Goal: Complete application form: Complete application form

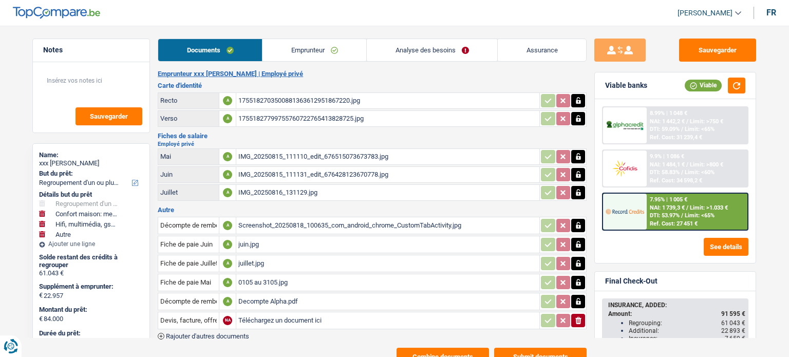
select select "refinancing"
select select "household"
select select "tech"
select select "other"
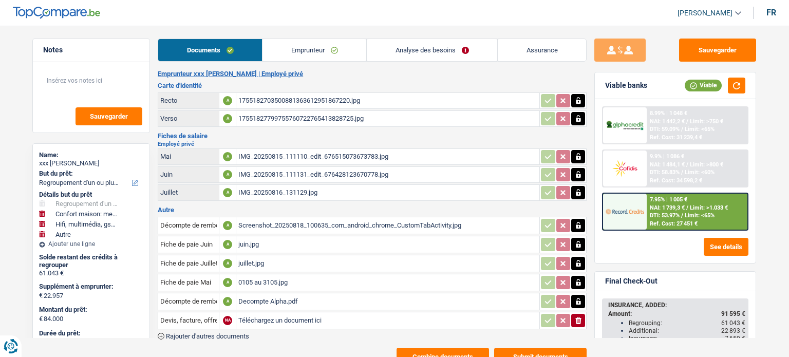
select select "120"
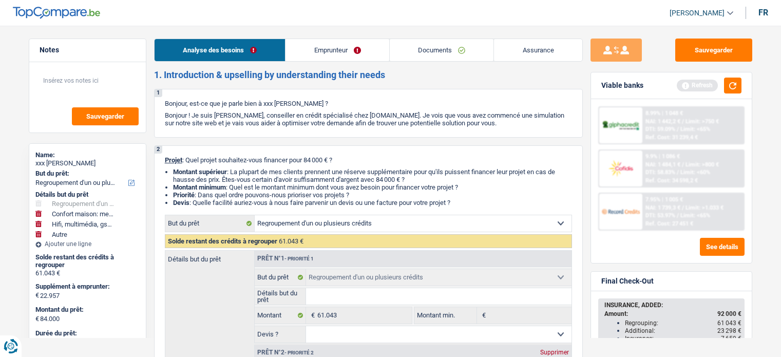
select select "refinancing"
select select "household"
select select "tech"
select select "other"
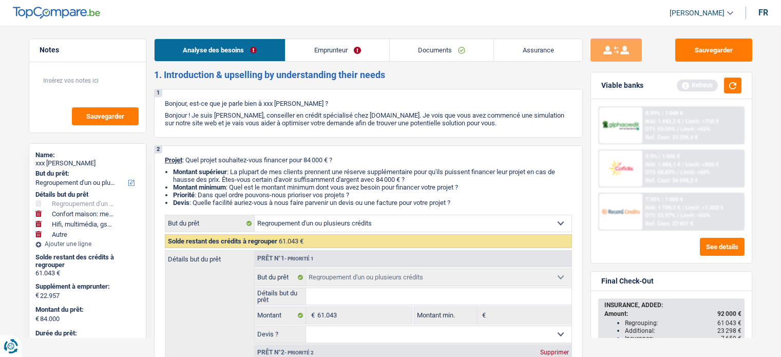
select select "120"
select select "refinancing"
select select "household"
select select "yes"
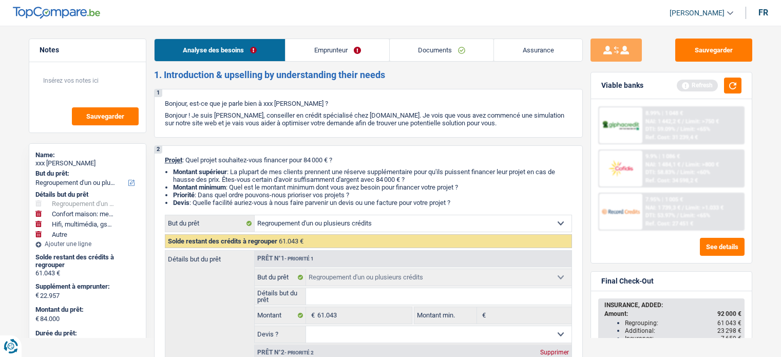
select select "tech"
select select "yes"
select select "other"
select select "120"
select select "privateEmployee"
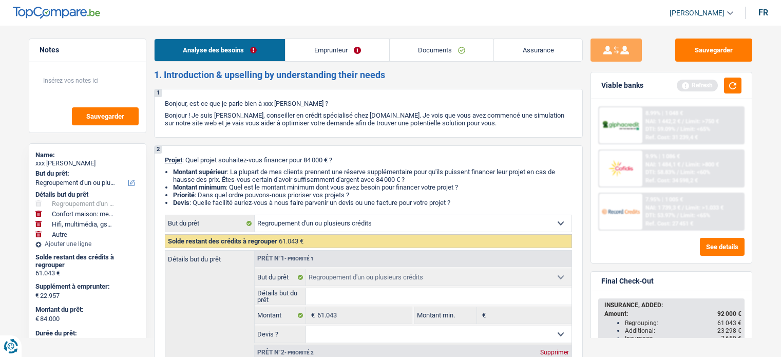
select select "netSalary"
select select "mealVouchers"
select select "other"
select select "ownerWithMortgage"
select select "mortgage"
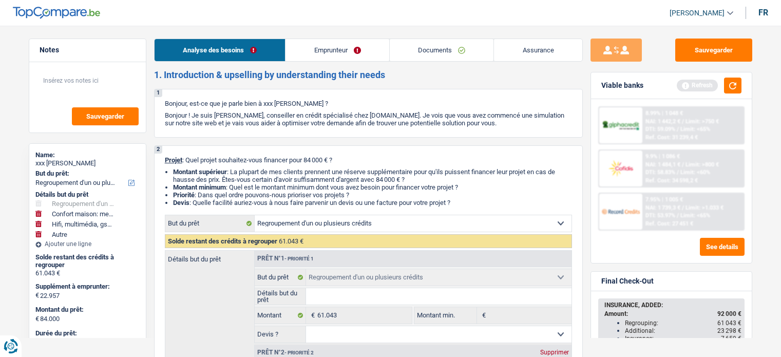
select select "300"
select select "carLoan"
select select "84"
select select "personalLoan"
select select "smallWorks"
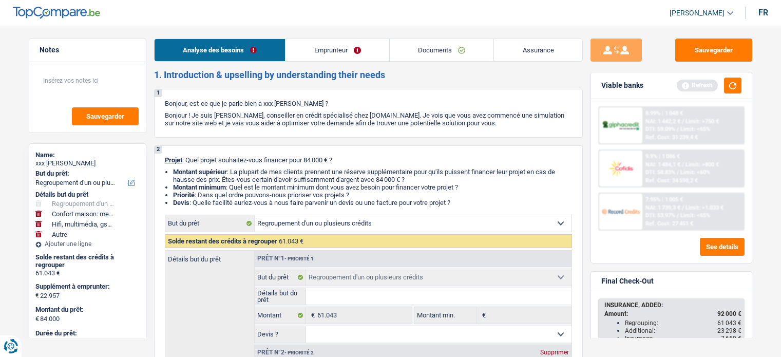
select select "84"
select select "personalLoan"
select select "familyEvent"
select select "60"
select select "refinancing"
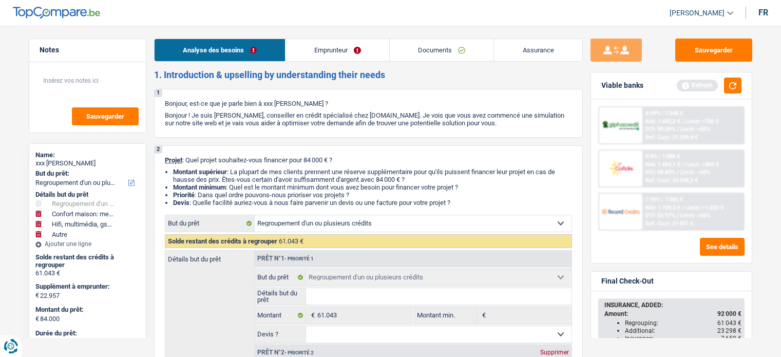
select select "refinancing"
select select "household"
select select "yes"
select select "tech"
select select "yes"
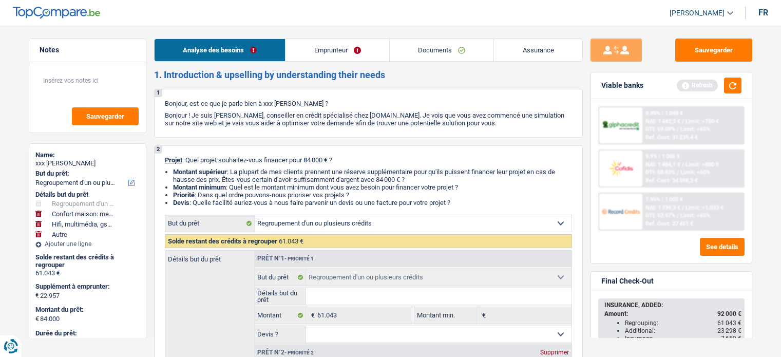
select select "other"
select select "120"
select select "32"
select select "single"
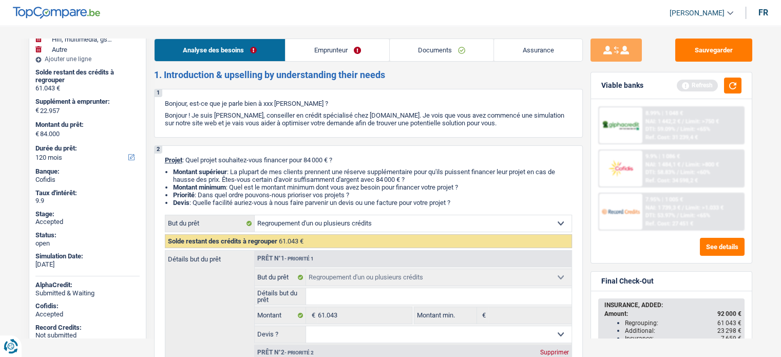
click at [511, 43] on link "Assurance" at bounding box center [538, 50] width 88 height 22
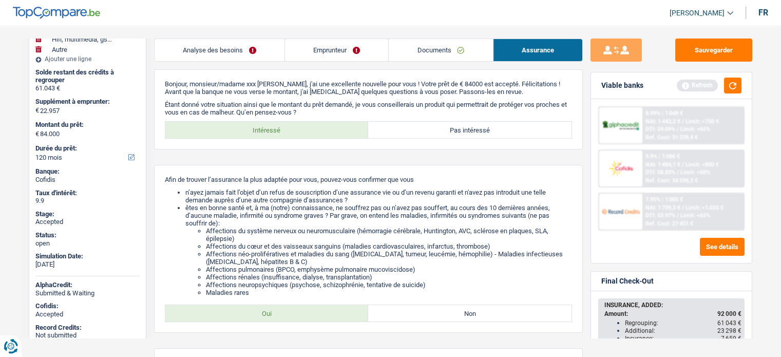
click at [432, 52] on link "Documents" at bounding box center [441, 50] width 104 height 22
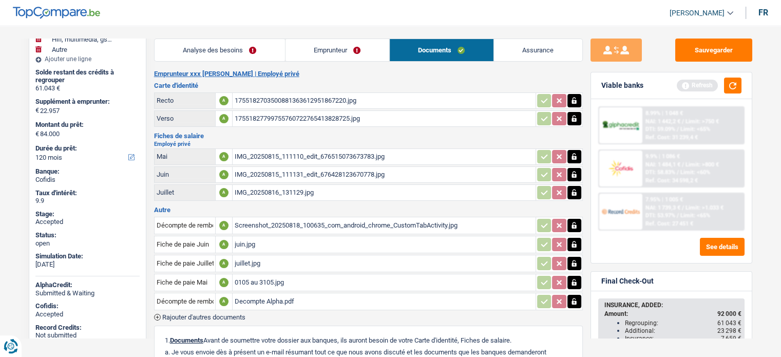
click at [338, 45] on link "Emprunteur" at bounding box center [338, 50] width 104 height 22
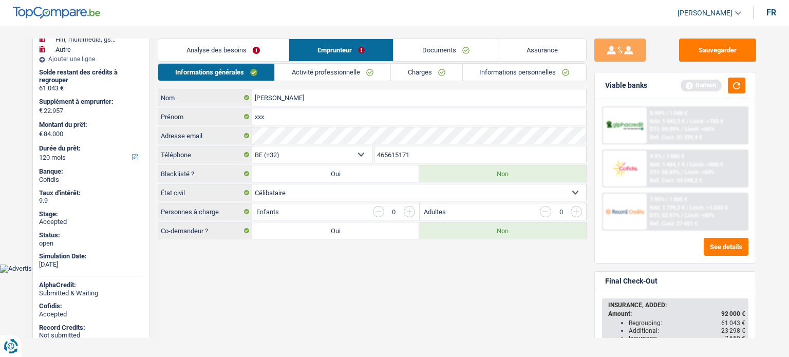
click at [488, 72] on link "Informations personnelles" at bounding box center [525, 72] width 124 height 17
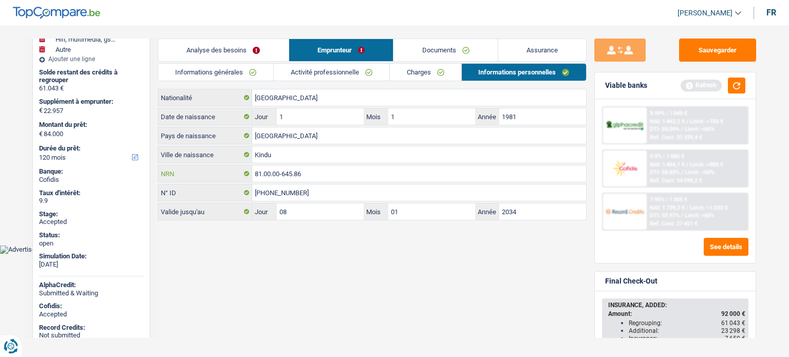
click at [281, 171] on input "81.00.00-645.86" at bounding box center [419, 173] width 334 height 16
click at [431, 53] on link "Documents" at bounding box center [446, 50] width 104 height 22
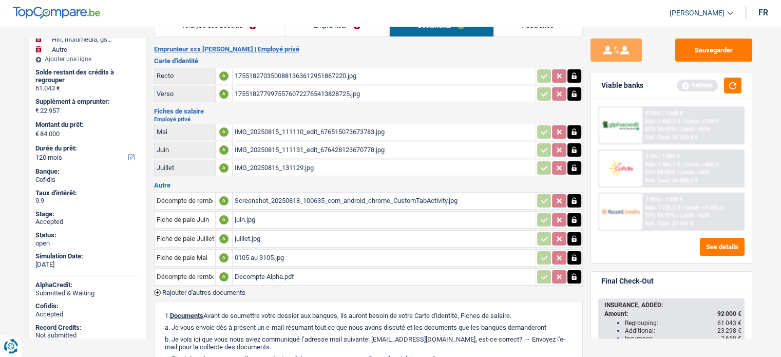
scroll to position [33, 0]
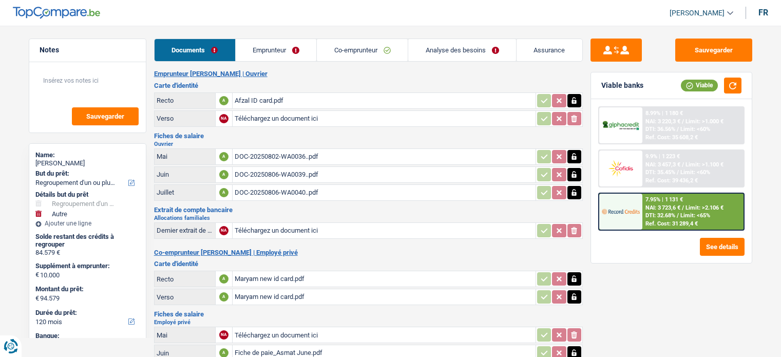
select select "refinancing"
select select "other"
select select "120"
select select "refinancing"
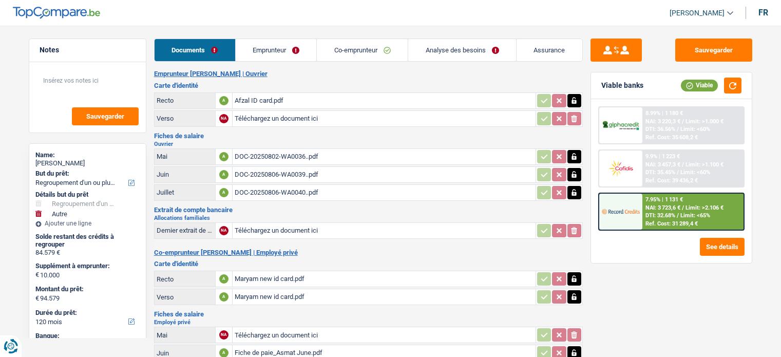
select select "refinancing"
select select "other"
select select "120"
click at [260, 52] on link "Emprunteur" at bounding box center [276, 50] width 81 height 22
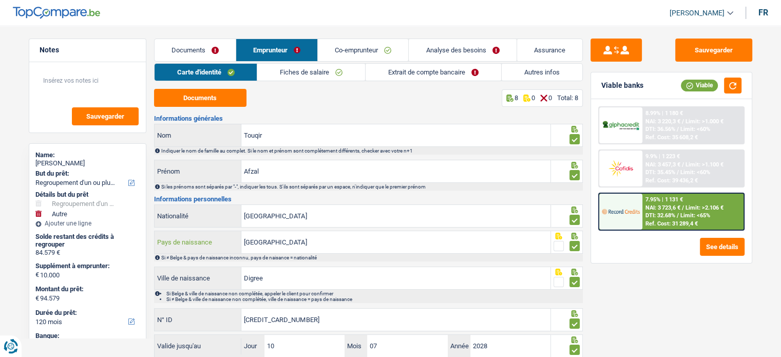
click at [315, 244] on input "Pakistan" at bounding box center [395, 242] width 309 height 22
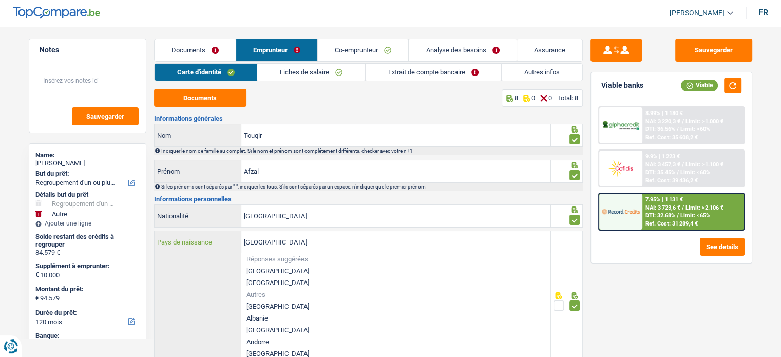
click at [315, 244] on input "Pakistan" at bounding box center [395, 242] width 309 height 22
click at [263, 267] on li "[GEOGRAPHIC_DATA]" at bounding box center [395, 271] width 309 height 12
type input "[GEOGRAPHIC_DATA]"
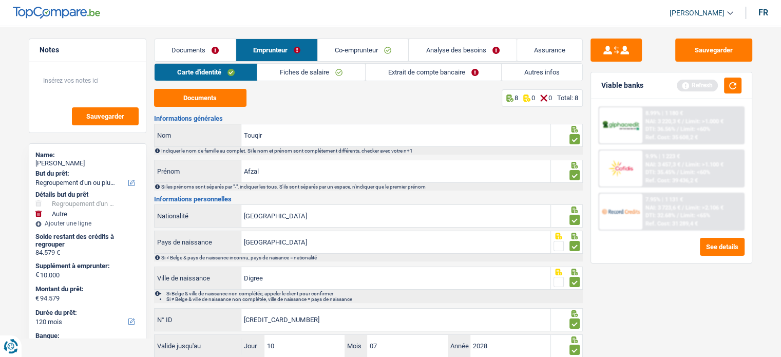
click at [341, 47] on link "Co-emprunteur" at bounding box center [363, 50] width 90 height 22
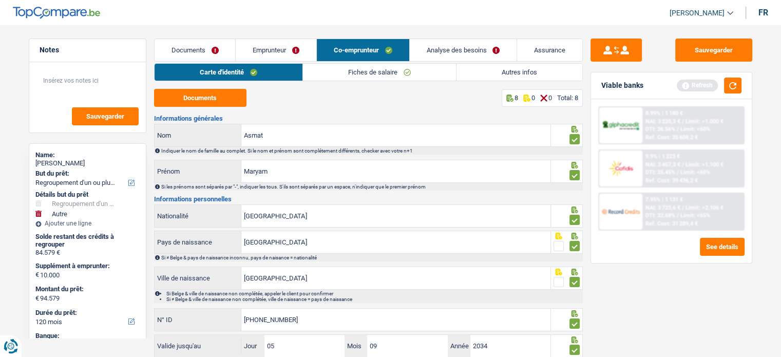
click at [360, 74] on link "Fiches de salaire" at bounding box center [379, 72] width 153 height 17
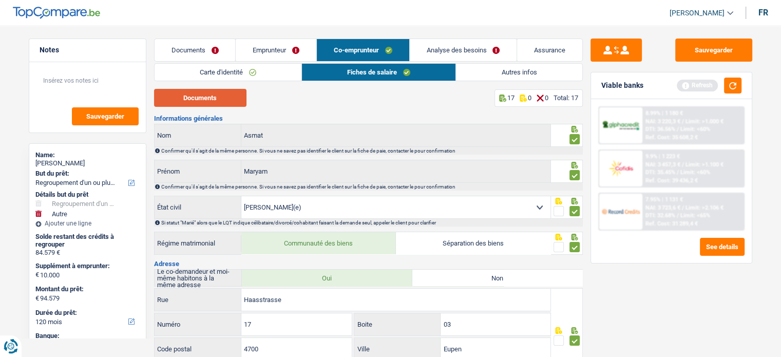
click at [215, 97] on button "Documents" at bounding box center [200, 98] width 92 height 18
click at [199, 53] on link "Documents" at bounding box center [195, 50] width 81 height 22
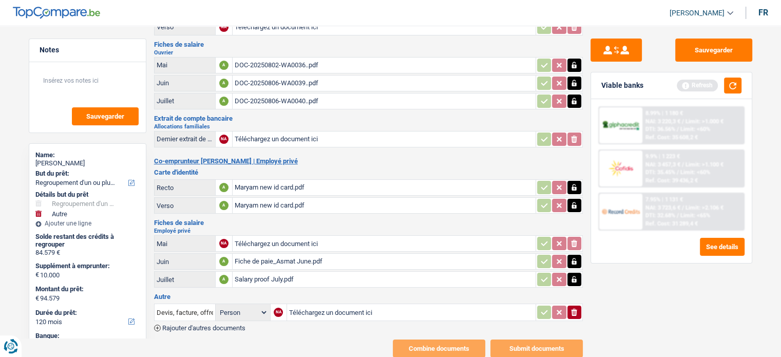
scroll to position [88, 0]
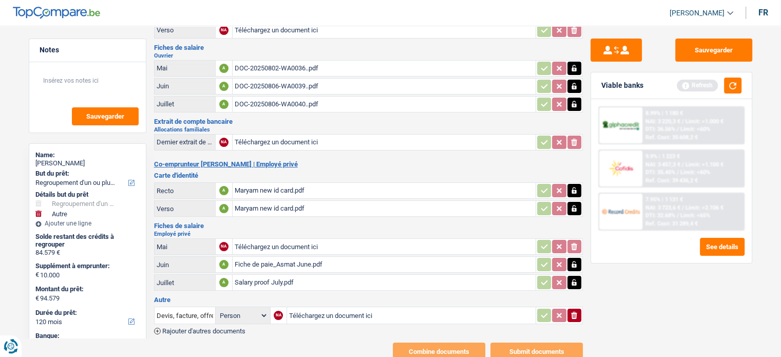
click at [251, 275] on div "Salary proof July.pdf" at bounding box center [384, 282] width 299 height 15
click at [274, 275] on div "Salary proof July.pdf" at bounding box center [384, 282] width 299 height 15
click at [261, 260] on div "Fiche de paie_Asmat June.pdf" at bounding box center [384, 264] width 299 height 15
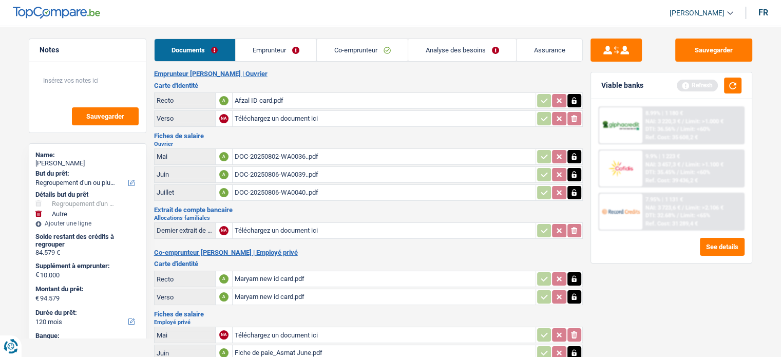
scroll to position [0, 0]
click at [449, 55] on link "Analyse des besoins" at bounding box center [462, 50] width 108 height 22
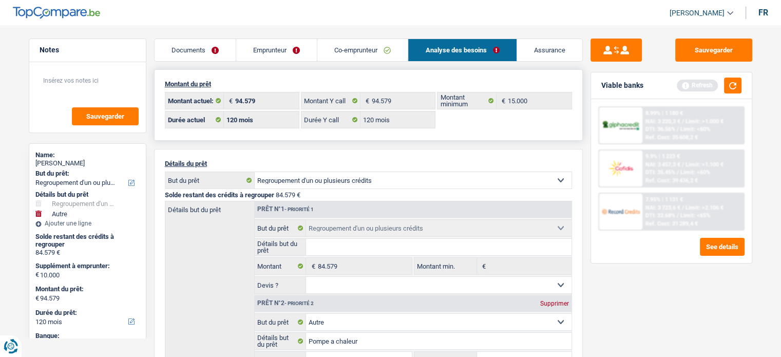
click at [293, 139] on div "Montant du prêt 94.579 € Montant actuel: 94.579 € Montant Y call 15.000 € Monta…" at bounding box center [368, 104] width 429 height 71
click at [456, 52] on link "Analyse des besoins" at bounding box center [462, 50] width 108 height 22
click at [265, 51] on link "Emprunteur" at bounding box center [276, 50] width 81 height 22
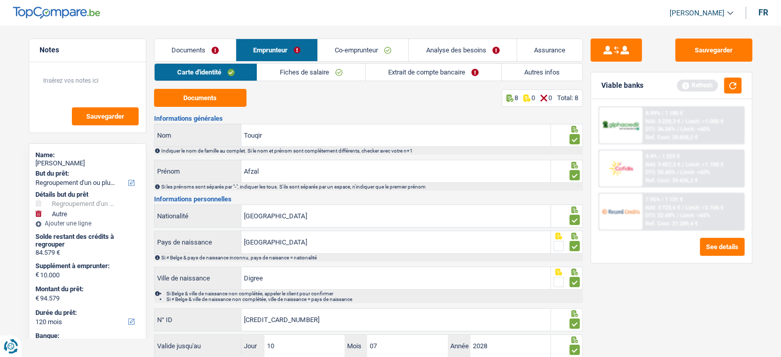
click at [462, 49] on link "Analyse des besoins" at bounding box center [462, 50] width 107 height 22
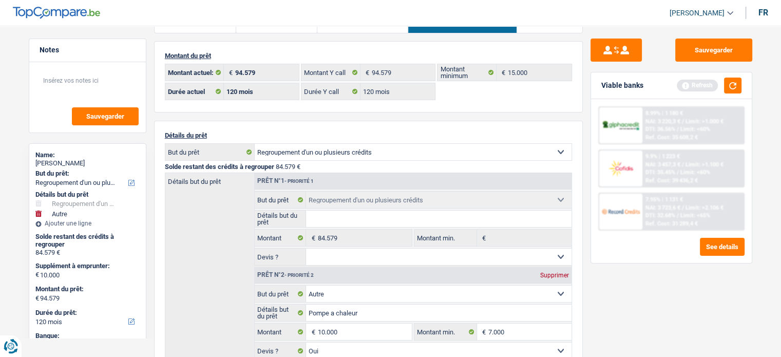
scroll to position [15, 0]
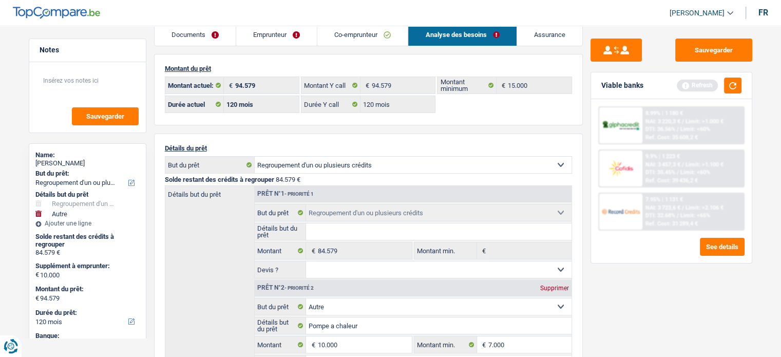
click at [275, 30] on link "Emprunteur" at bounding box center [276, 35] width 81 height 22
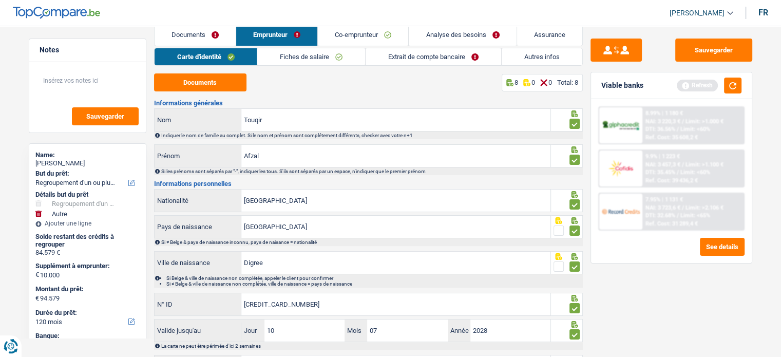
click at [276, 35] on link "Emprunteur" at bounding box center [276, 35] width 81 height 22
click at [342, 34] on link "Co-emprunteur" at bounding box center [363, 35] width 90 height 22
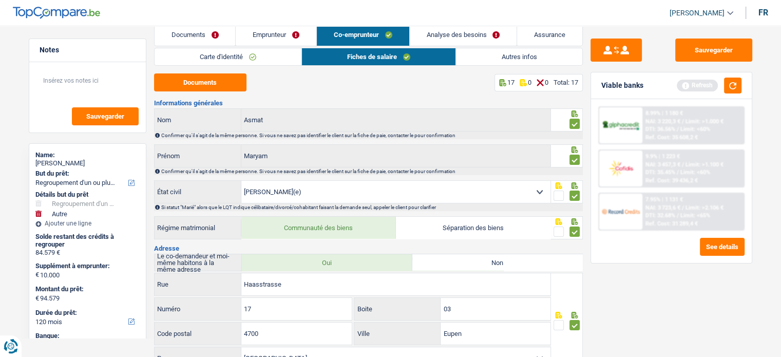
click at [277, 36] on link "Emprunteur" at bounding box center [276, 35] width 81 height 22
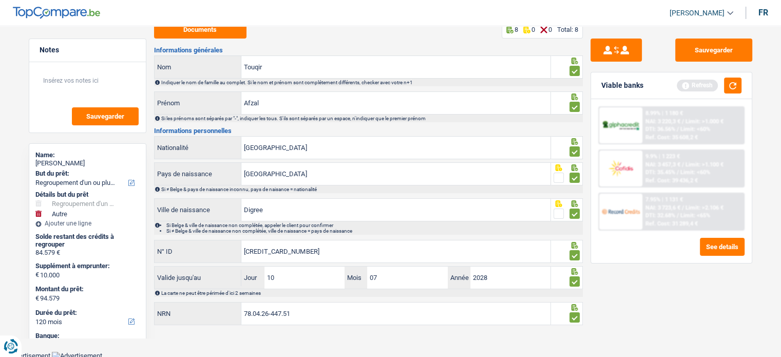
scroll to position [0, 0]
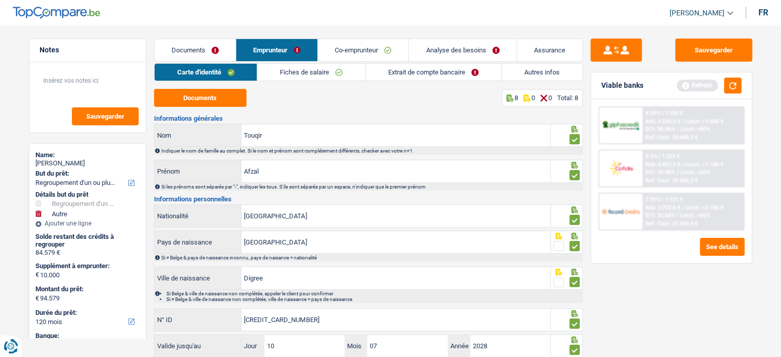
click at [713, 9] on span "[PERSON_NAME]" at bounding box center [697, 13] width 55 height 9
click at [273, 49] on link "Emprunteur" at bounding box center [276, 50] width 81 height 22
click at [283, 70] on link "Fiches de salaire" at bounding box center [311, 72] width 108 height 17
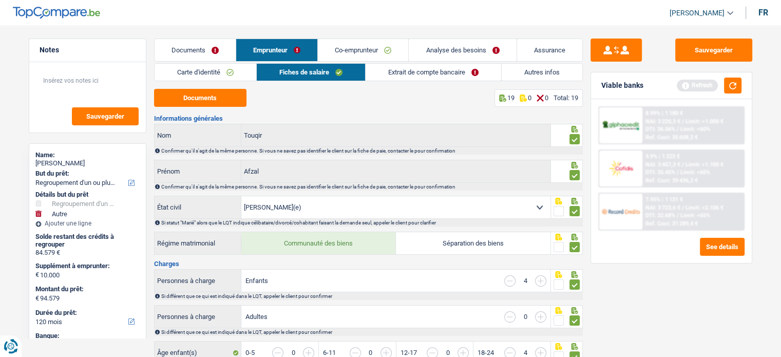
click at [375, 49] on link "Co-emprunteur" at bounding box center [363, 50] width 90 height 22
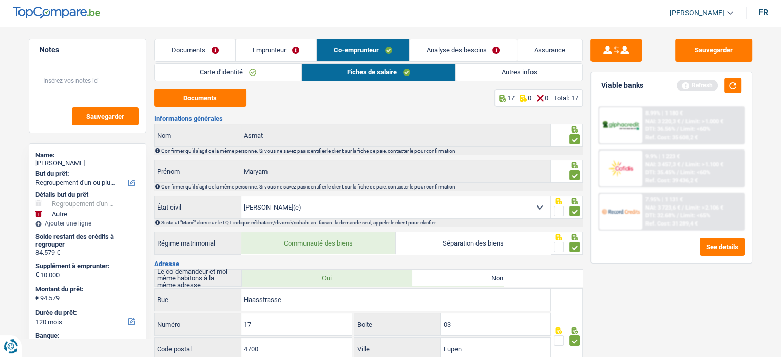
click at [462, 46] on link "Analyse des besoins" at bounding box center [463, 50] width 107 height 22
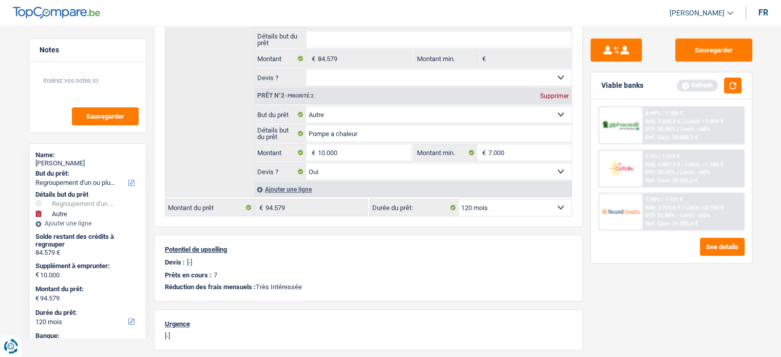
scroll to position [210, 0]
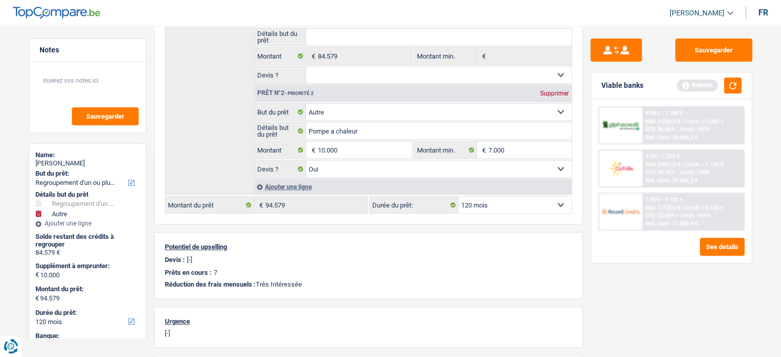
click at [28, 225] on div "Notes Sauvegarder Name: Afzal Touqir But du prêt: Confort maison: meubles, text…" at bounding box center [87, 189] width 133 height 300
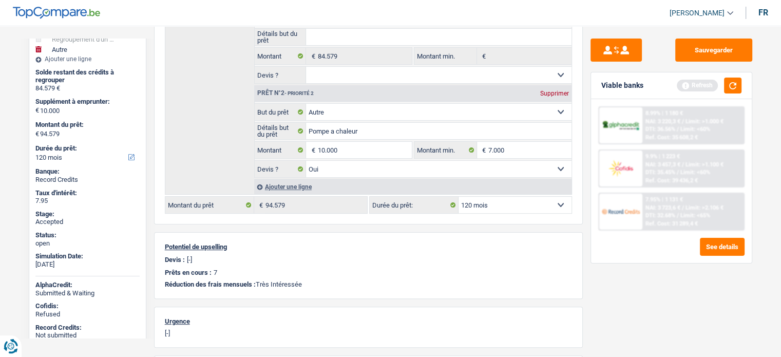
scroll to position [0, 0]
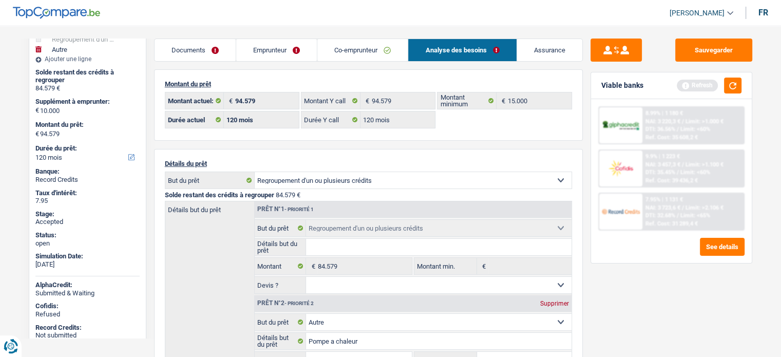
click at [189, 53] on link "Documents" at bounding box center [195, 50] width 81 height 22
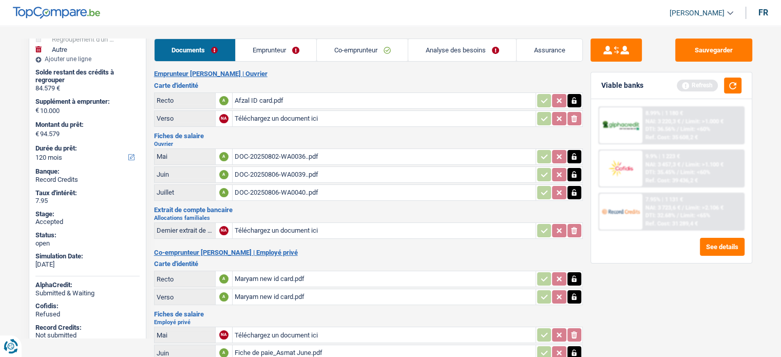
click at [260, 102] on div "Afzal ID card.pdf" at bounding box center [384, 100] width 299 height 15
click at [454, 47] on link "Analyse des besoins" at bounding box center [462, 50] width 108 height 22
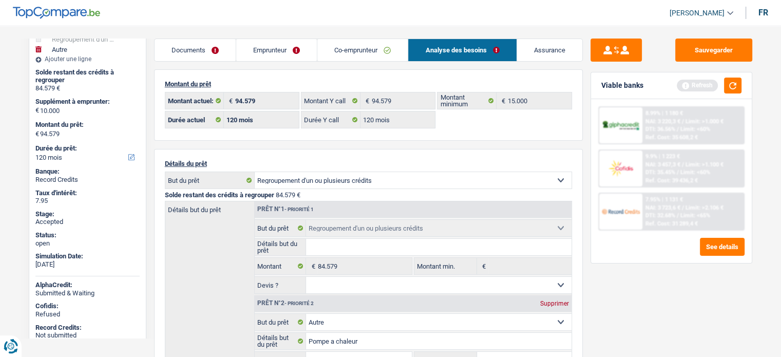
click at [216, 53] on link "Documents" at bounding box center [195, 50] width 81 height 22
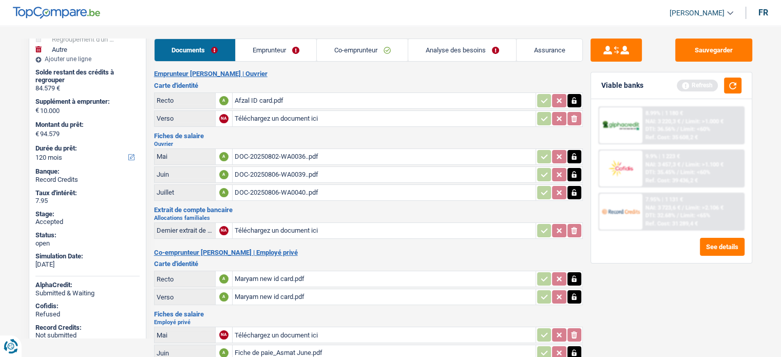
click at [452, 55] on link "Analyse des besoins" at bounding box center [462, 50] width 108 height 22
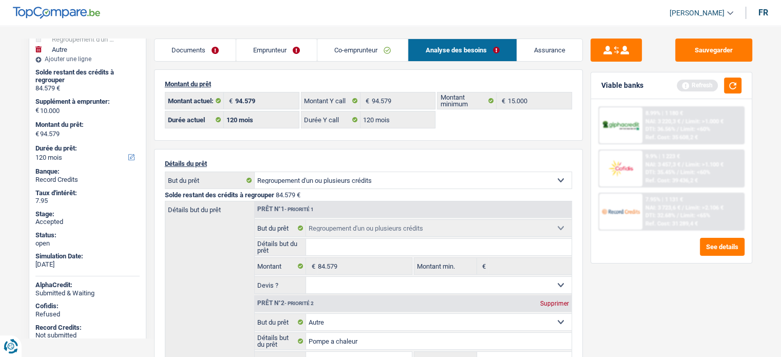
click at [182, 43] on link "Documents" at bounding box center [195, 50] width 81 height 22
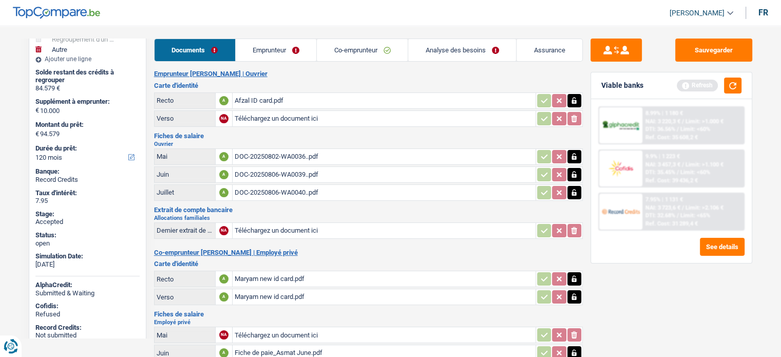
click at [27, 152] on div "Notes Sauvegarder Name: Afzal Touqir But du prêt: Confort maison: meubles, text…" at bounding box center [87, 189] width 133 height 300
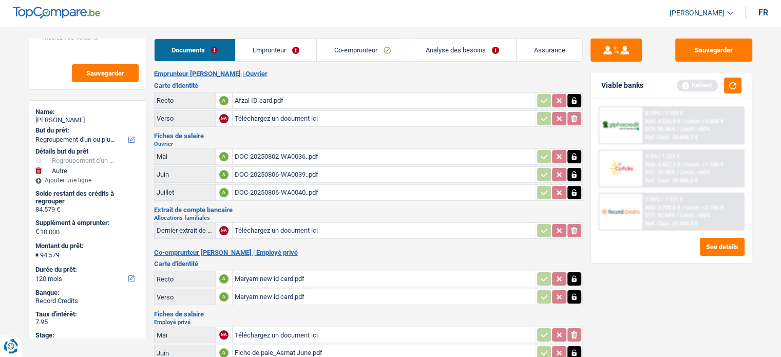
scroll to position [41, 0]
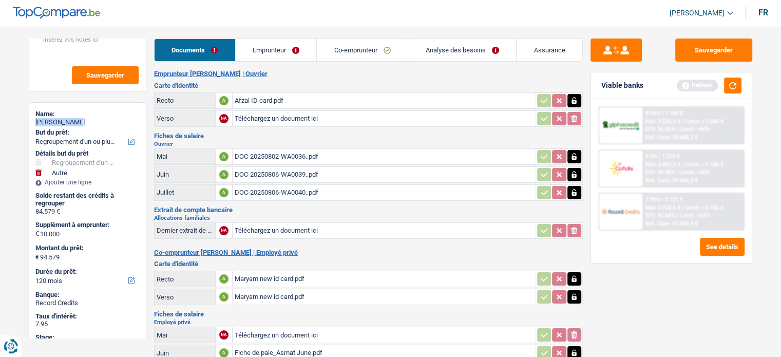
drag, startPoint x: 74, startPoint y: 119, endPoint x: 36, endPoint y: 121, distance: 38.1
click at [36, 121] on div "[PERSON_NAME]" at bounding box center [87, 122] width 104 height 8
copy div "[PERSON_NAME]"
click at [194, 49] on link "Documents" at bounding box center [195, 50] width 81 height 22
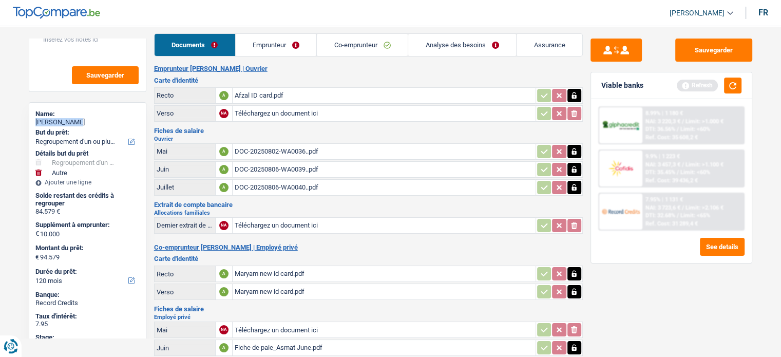
scroll to position [0, 0]
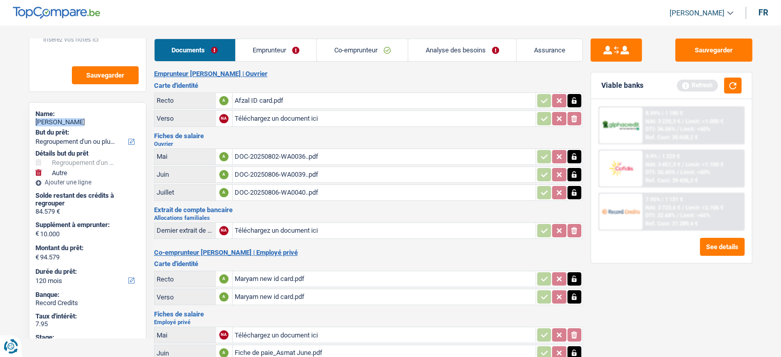
click at [433, 48] on link "Analyse des besoins" at bounding box center [462, 50] width 108 height 22
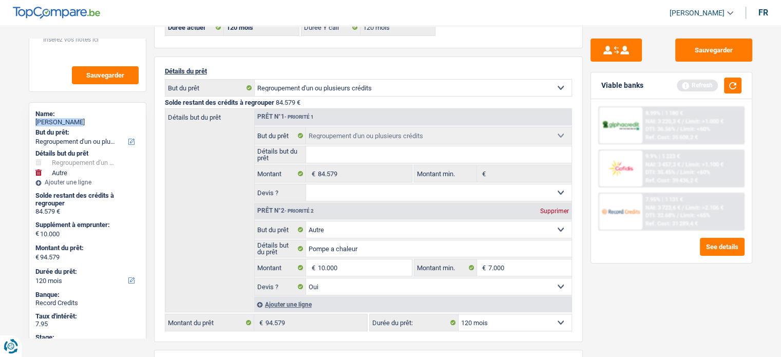
scroll to position [97, 0]
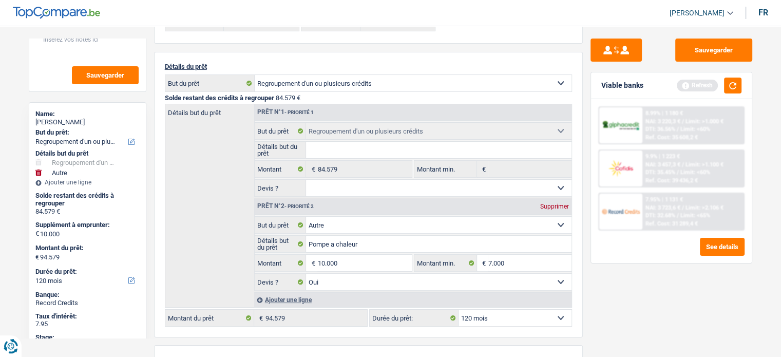
click at [0, 223] on main "Notes Sauvegarder Name: Afzal Touqir But du prêt: Confort maison: meubles, text…" at bounding box center [390, 278] width 781 height 721
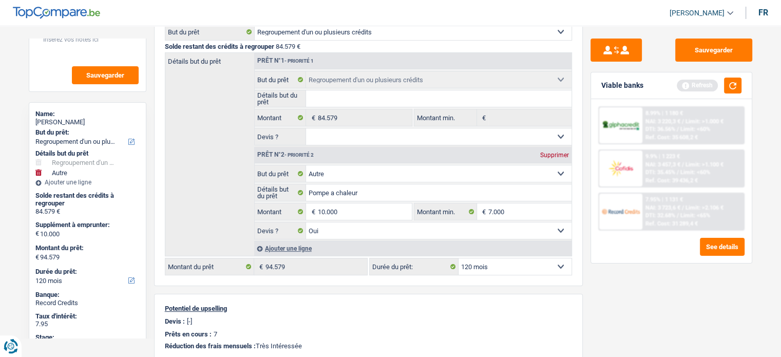
scroll to position [150, 0]
click at [348, 207] on input "10.000" at bounding box center [365, 210] width 94 height 16
type input "14.000"
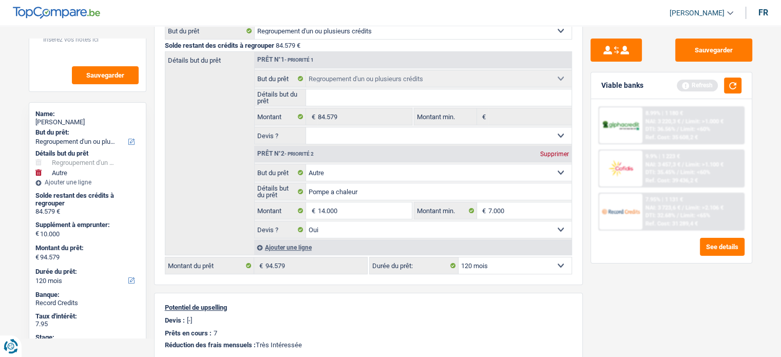
type input "98.579"
select select "144"
type input "98.579"
select select "144"
type input "98.579"
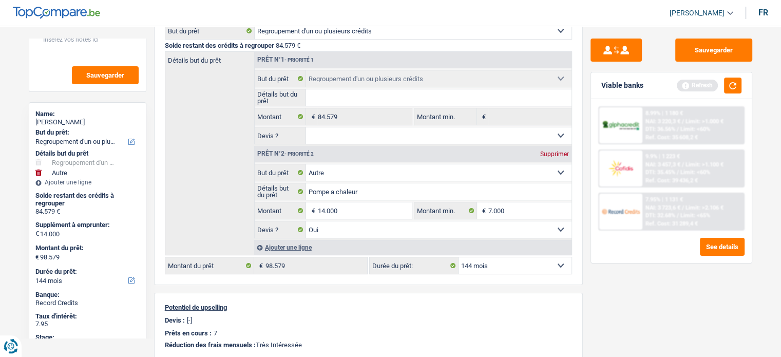
click at [679, 294] on div "Sauvegarder Viable banks Refresh 8.99% | 1 180 € NAI: 3 220,3 € / Limit: >1.000…" at bounding box center [671, 189] width 177 height 300
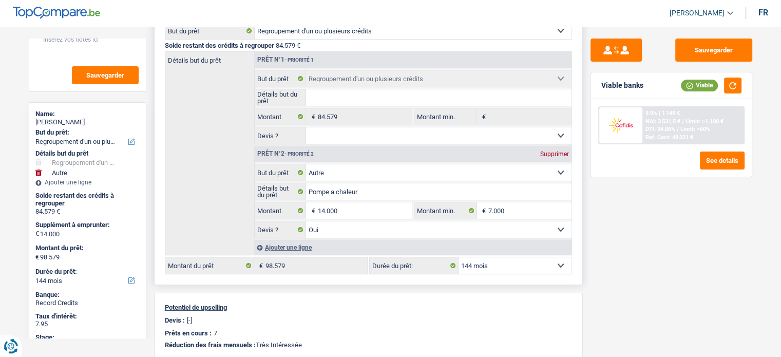
click at [479, 259] on select "12 mois 18 mois 24 mois 30 mois 36 mois 42 mois 48 mois 60 mois 72 mois 84 mois…" at bounding box center [515, 265] width 113 height 16
select select "120"
click at [459, 257] on select "12 mois 18 mois 24 mois 30 mois 36 mois 42 mois 48 mois 60 mois 72 mois 84 mois…" at bounding box center [515, 265] width 113 height 16
select select "120"
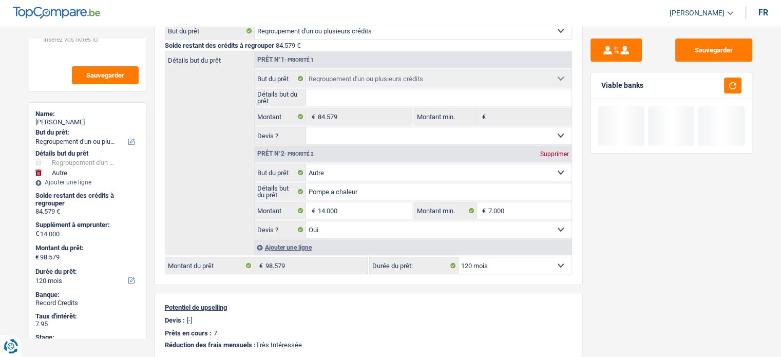
click at [700, 215] on div "Sauvegarder Viable banks" at bounding box center [671, 189] width 177 height 300
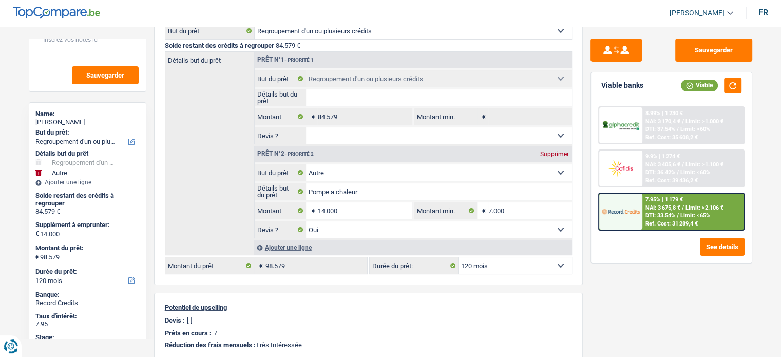
click at [644, 213] on div "7.95% | 1 179 € NAI: 3 675,8 € / Limit: >2.106 € DTI: 33.54% / Limit: <65% Ref.…" at bounding box center [693, 212] width 101 height 36
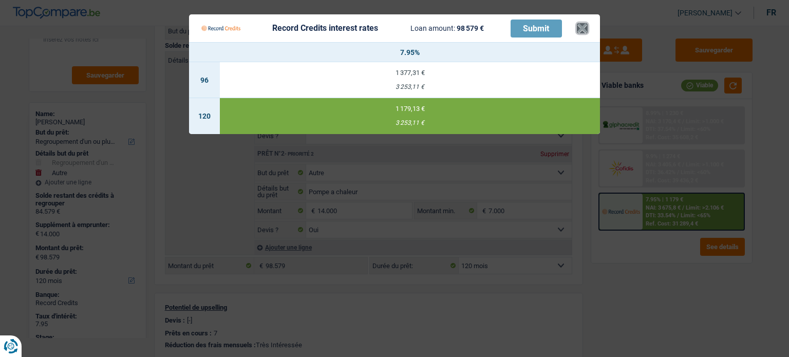
click at [587, 28] on button "×" at bounding box center [582, 28] width 11 height 10
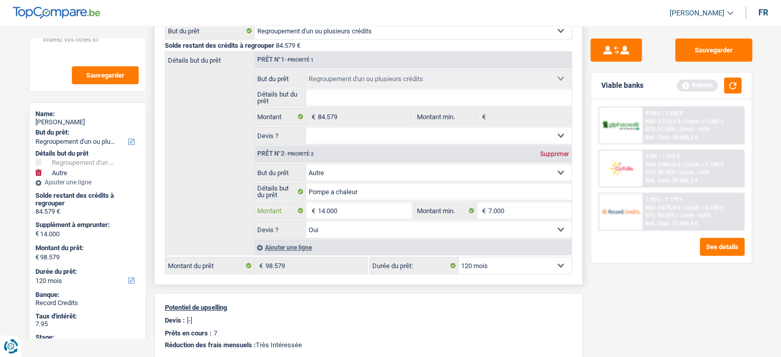
click at [331, 209] on input "14.000" at bounding box center [365, 210] width 94 height 16
type input "10.000"
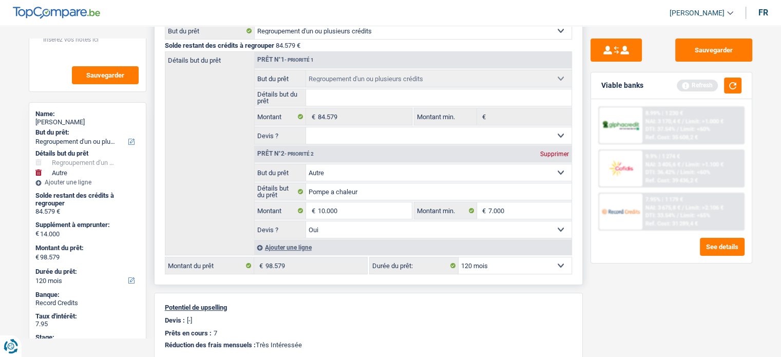
type input "94.579"
select select "144"
type input "94.579"
select select "144"
type input "94.579"
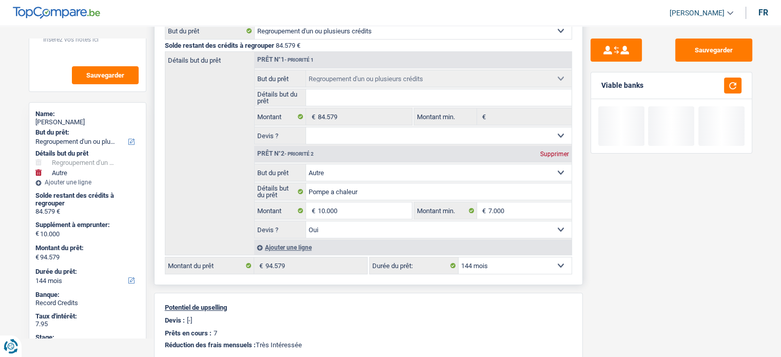
click at [495, 263] on select "12 mois 18 mois 24 mois 30 mois 36 mois 42 mois 48 mois 60 mois 72 mois 84 mois…" at bounding box center [515, 265] width 113 height 16
select select "120"
click at [459, 257] on select "12 mois 18 mois 24 mois 30 mois 36 mois 42 mois 48 mois 60 mois 72 mois 84 mois…" at bounding box center [515, 265] width 113 height 16
select select "120"
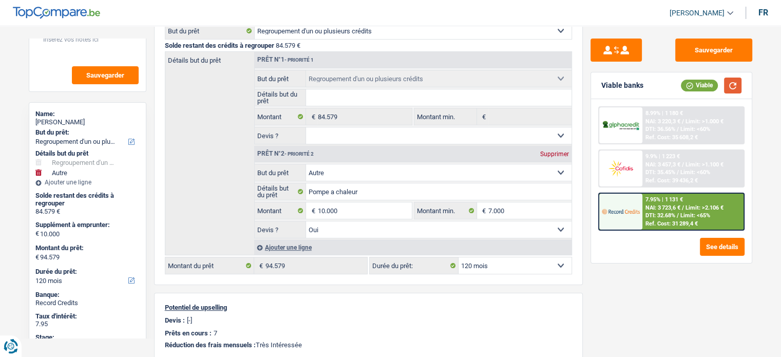
click at [733, 90] on button "button" at bounding box center [732, 86] width 17 height 16
click at [631, 209] on img at bounding box center [621, 211] width 38 height 19
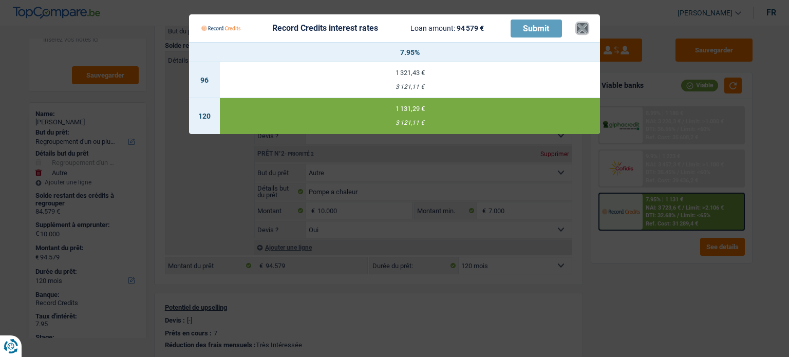
click at [582, 27] on button "×" at bounding box center [582, 28] width 11 height 10
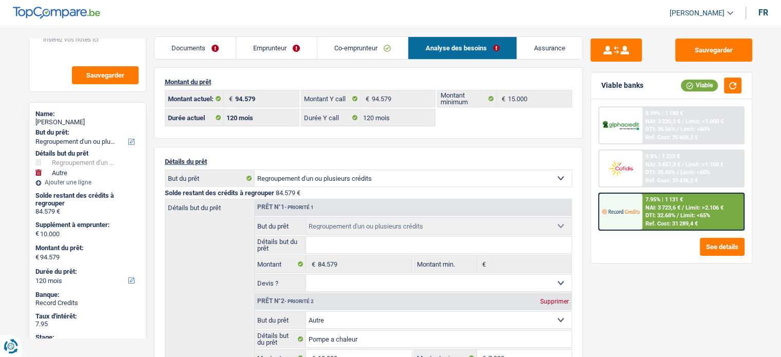
scroll to position [0, 0]
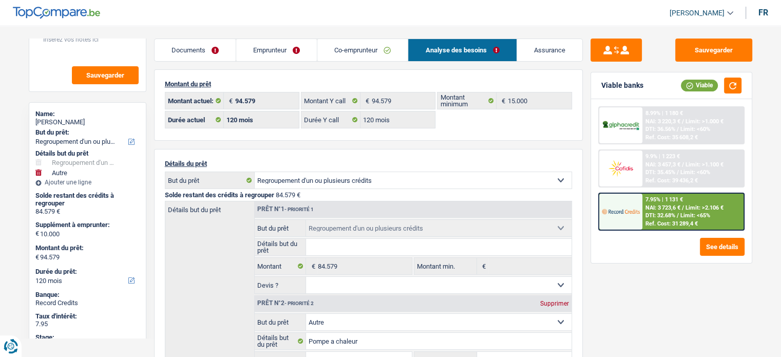
click at [47, 124] on div "[PERSON_NAME]" at bounding box center [87, 122] width 104 height 8
copy div "[PERSON_NAME]"
click at [267, 50] on link "Emprunteur" at bounding box center [276, 50] width 81 height 22
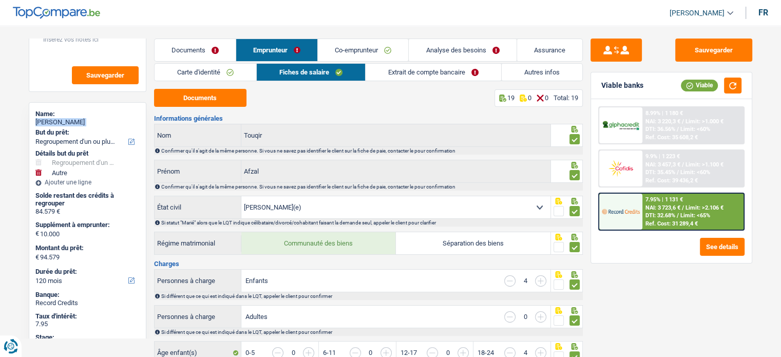
click at [198, 69] on link "Carte d'identité" at bounding box center [206, 72] width 102 height 17
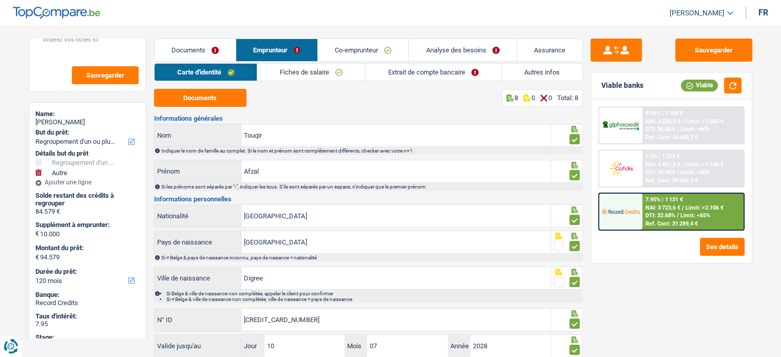
click at [342, 81] on li "Fiches de salaire" at bounding box center [311, 72] width 108 height 18
click at [334, 75] on link "Fiches de salaire" at bounding box center [311, 72] width 108 height 17
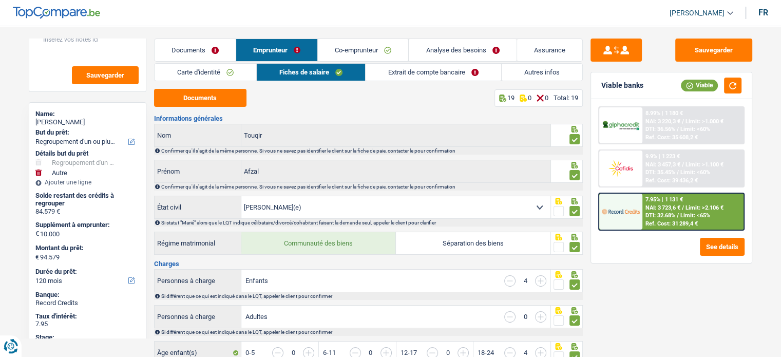
click at [449, 44] on link "Analyse des besoins" at bounding box center [462, 50] width 107 height 22
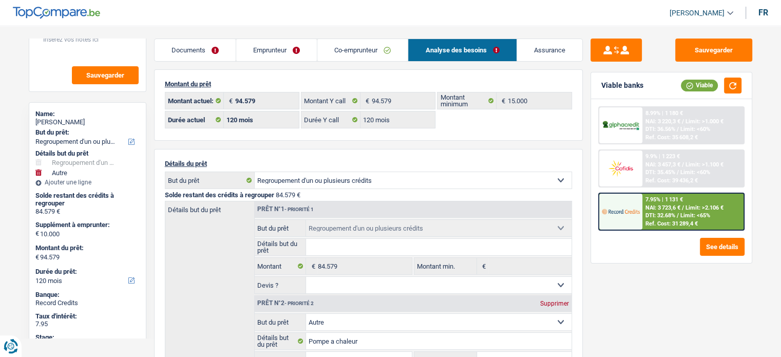
click at [247, 43] on link "Emprunteur" at bounding box center [276, 50] width 81 height 22
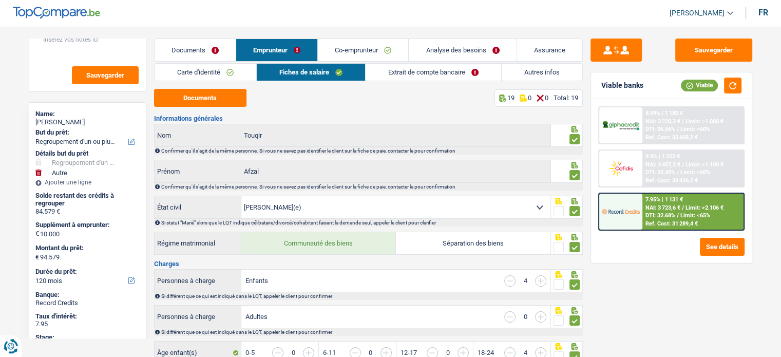
click at [176, 42] on link "Documents" at bounding box center [195, 50] width 81 height 22
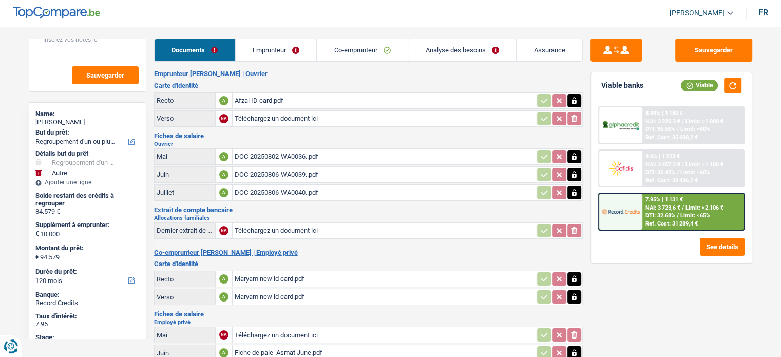
click at [261, 51] on link "Emprunteur" at bounding box center [276, 50] width 81 height 22
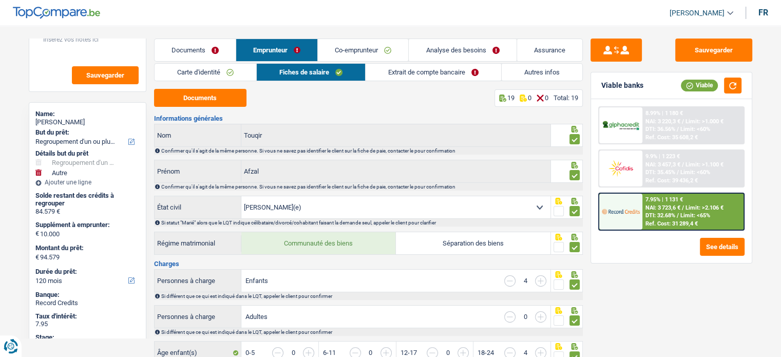
click at [569, 80] on link "Autres infos" at bounding box center [542, 72] width 81 height 17
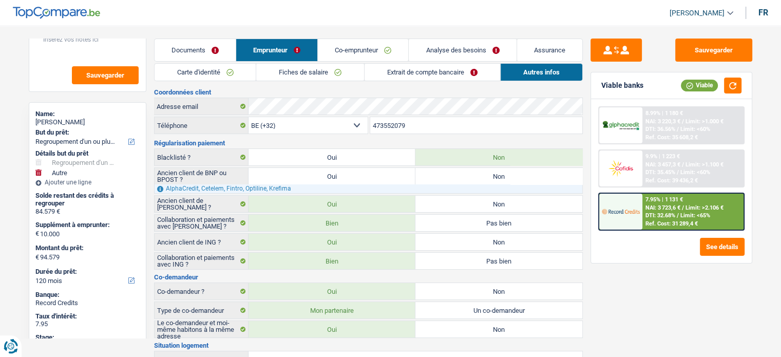
click at [383, 121] on input "473552079" at bounding box center [476, 125] width 212 height 16
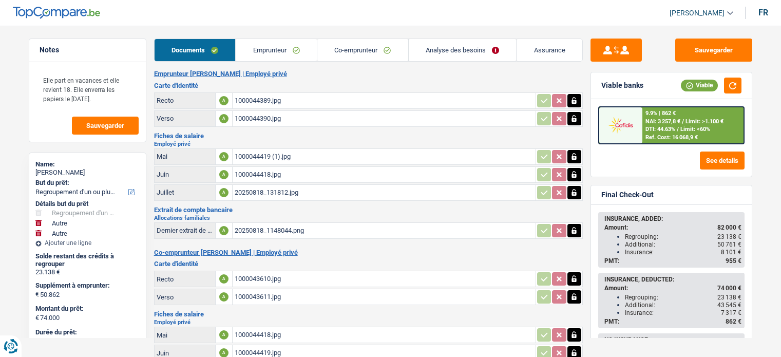
select select "refinancing"
select select "other"
select select "144"
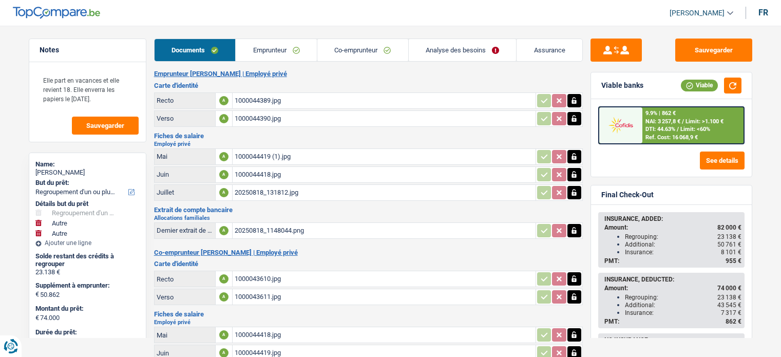
select select "144"
select select "refinancing"
select select "other"
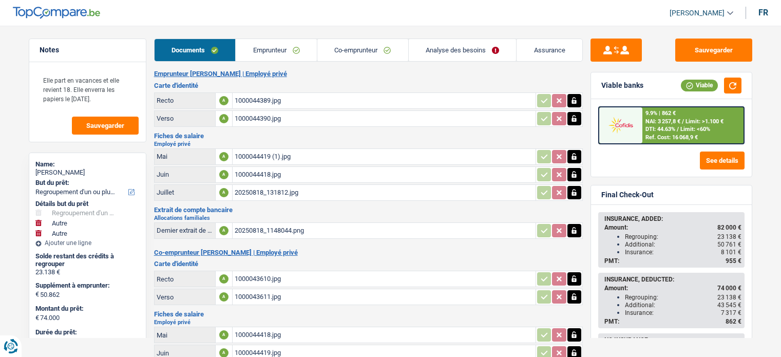
select select "yes"
select select "other"
select select "144"
click at [5, 245] on main "Notes Elle part en vacances et elle revient 18. Elle enverra les papiers le [DA…" at bounding box center [390, 253] width 781 height 476
click at [472, 51] on link "Analyse des besoins" at bounding box center [463, 50] width 108 height 22
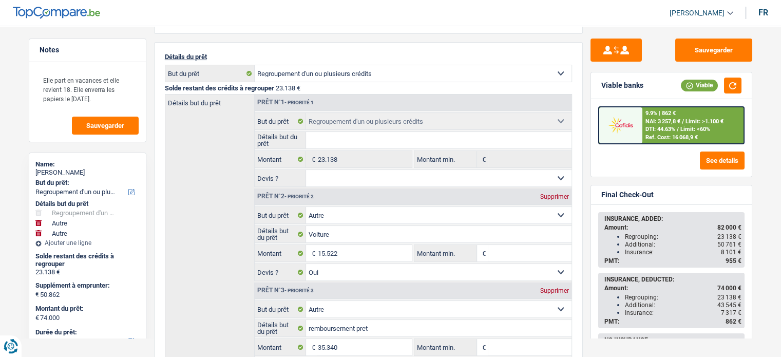
scroll to position [105, 0]
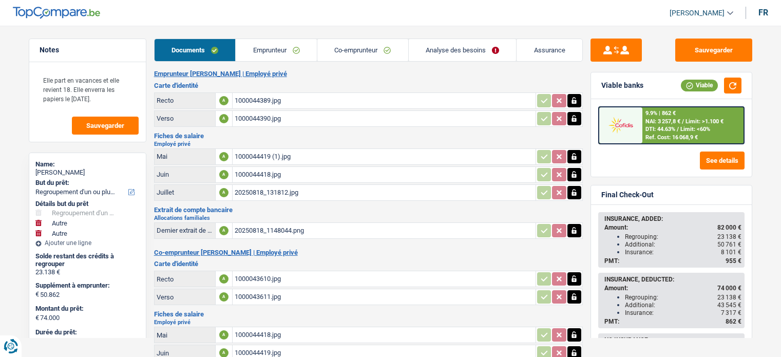
select select "refinancing"
select select "other"
select select "144"
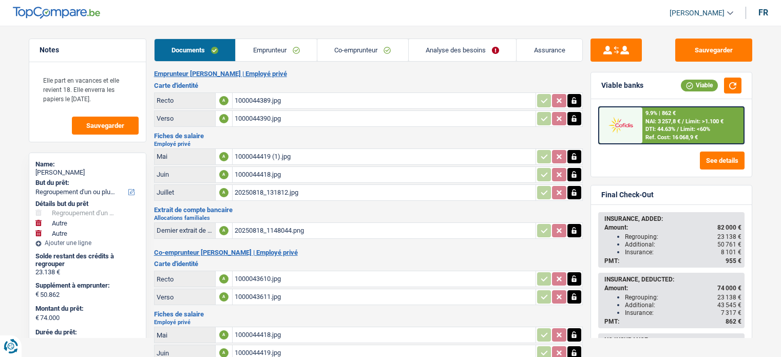
select select "144"
select select "refinancing"
select select "other"
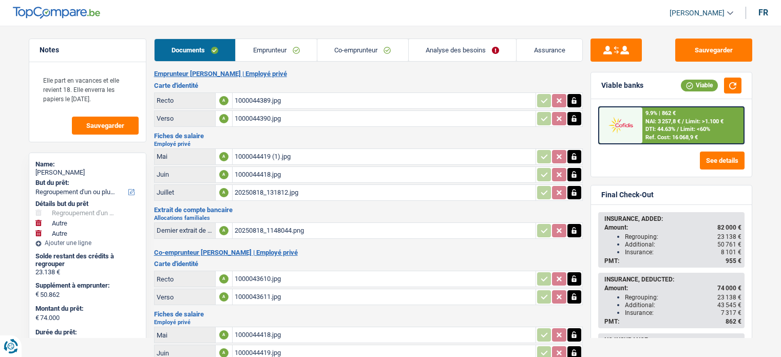
select select "yes"
select select "other"
select select "144"
drag, startPoint x: 785, startPoint y: 40, endPoint x: 452, endPoint y: 49, distance: 333.1
click at [452, 49] on link "Analyse des besoins" at bounding box center [463, 50] width 108 height 22
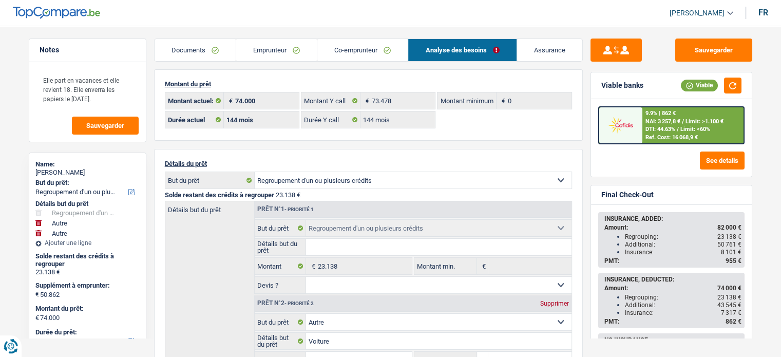
click at [267, 45] on link "Emprunteur" at bounding box center [276, 50] width 81 height 22
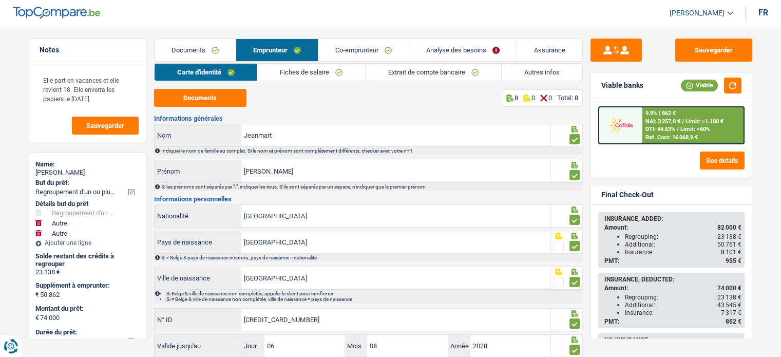
click at [455, 44] on link "Analyse des besoins" at bounding box center [462, 50] width 107 height 22
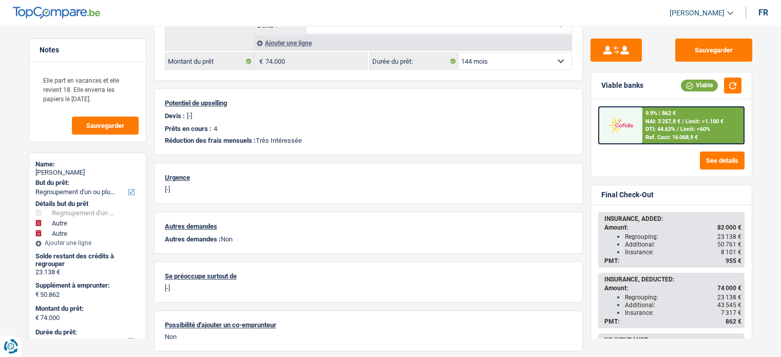
scroll to position [450, 0]
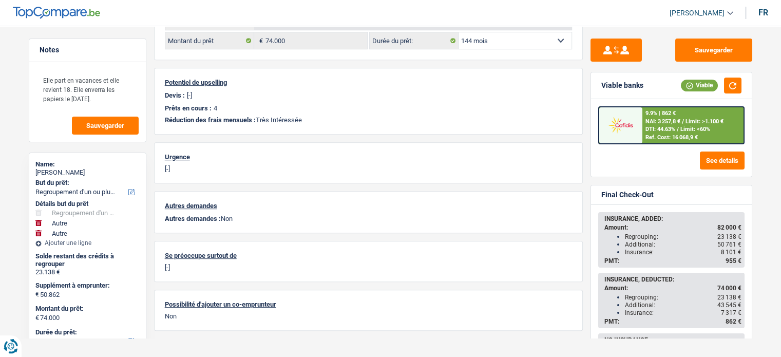
scroll to position [470, 0]
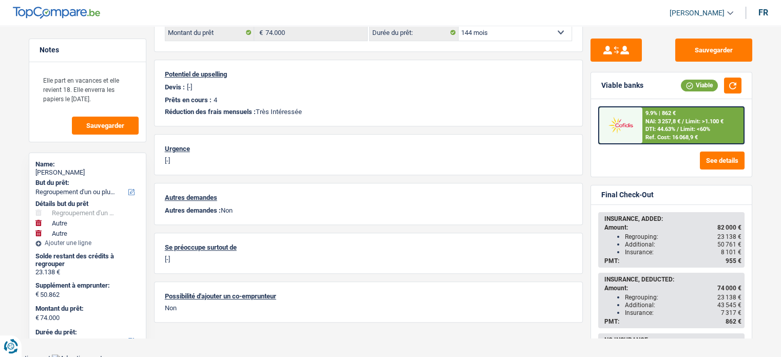
scroll to position [478, 0]
click at [148, 300] on div "Notes Elle part en vacances et elle revient 18. Elle enverra les papiers le lun…" at bounding box center [87, 189] width 133 height 300
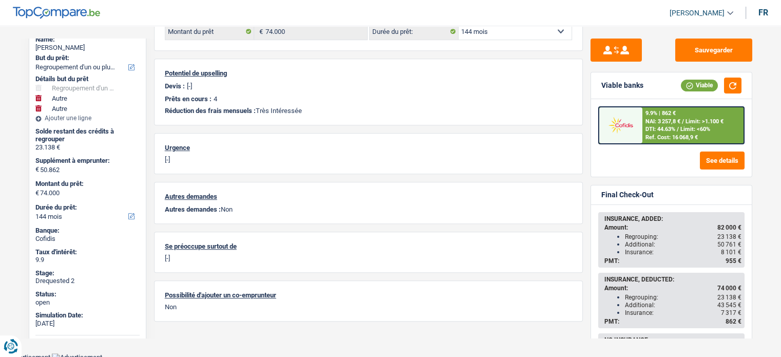
scroll to position [121, 0]
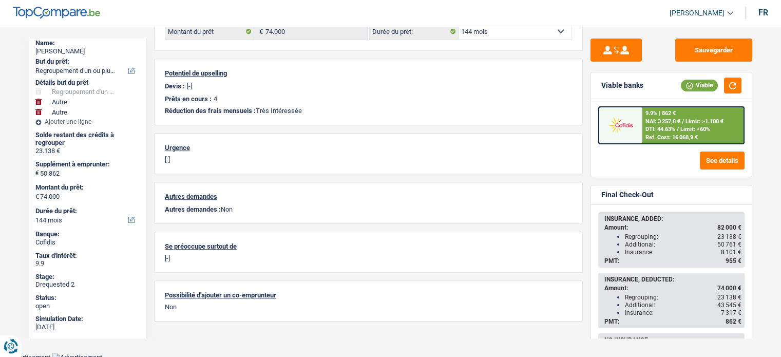
drag, startPoint x: 781, startPoint y: 73, endPoint x: 789, endPoint y: 57, distance: 18.2
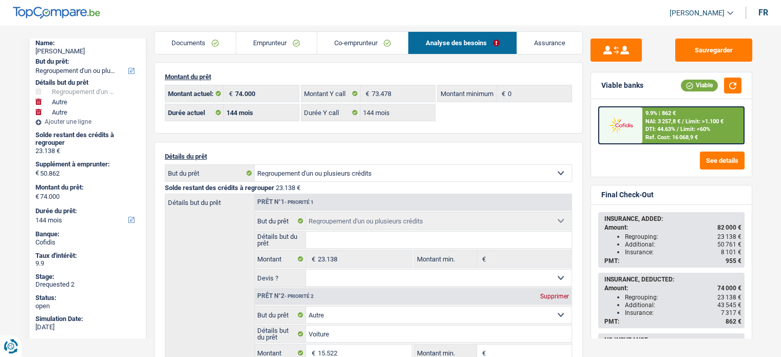
scroll to position [0, 0]
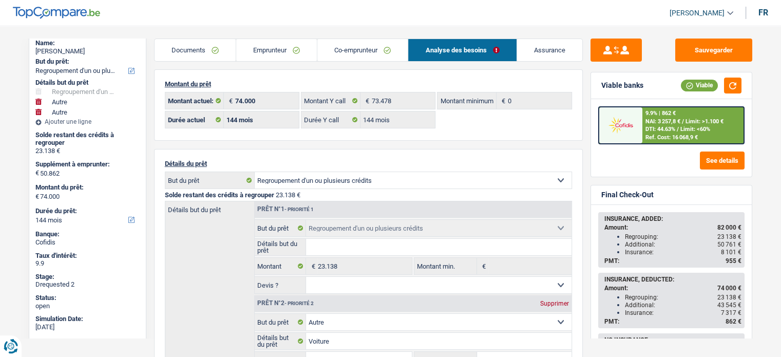
drag, startPoint x: 87, startPoint y: 52, endPoint x: 34, endPoint y: 52, distance: 53.4
click at [34, 52] on div "Name: Cathy Jeanmart But du prêt: Confort maison: meubles, textile, peinture, é…" at bounding box center [88, 231] width 118 height 400
copy div "Cathy Jeanmart"
click at [203, 47] on link "Documents" at bounding box center [195, 50] width 81 height 22
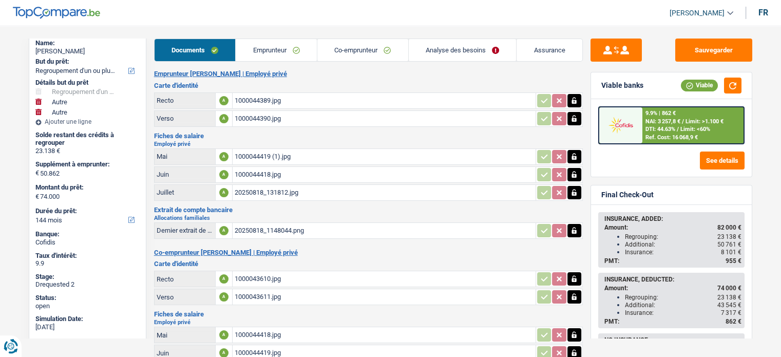
click at [179, 98] on div "Recto" at bounding box center [185, 101] width 57 height 8
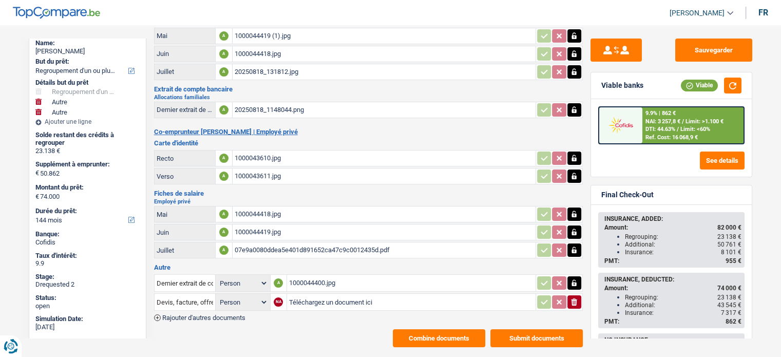
scroll to position [134, 0]
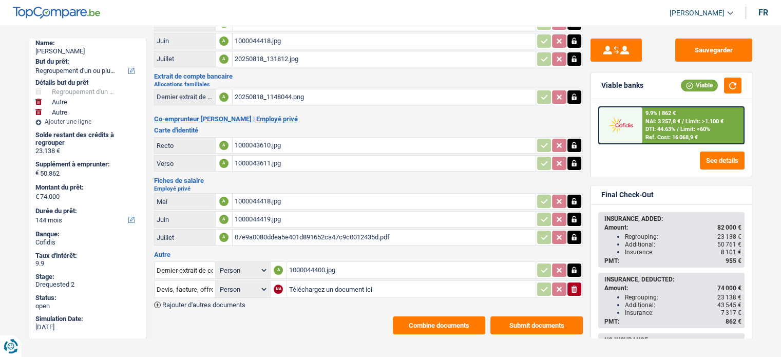
click at [308, 263] on div "1000044400.jpg" at bounding box center [411, 270] width 245 height 15
click at [324, 330] on main "Notes Elle part en vacances et elle revient 18. Elle enverra les papiers le lun…" at bounding box center [390, 120] width 781 height 476
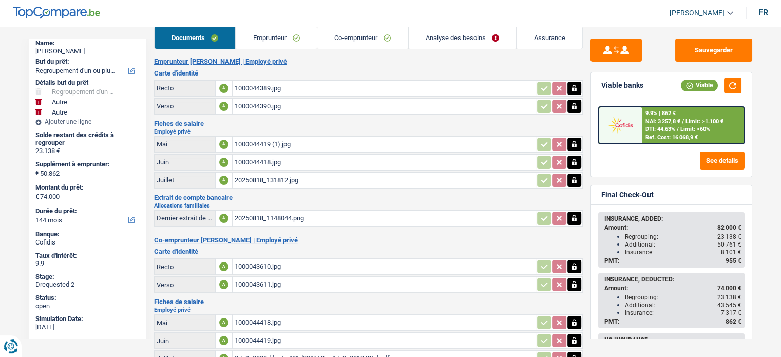
scroll to position [10, 0]
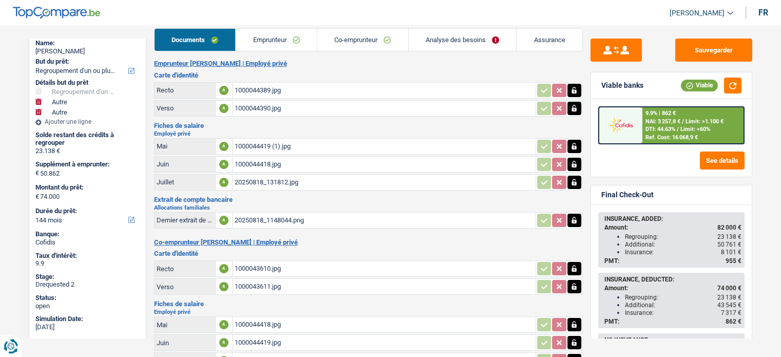
click at [461, 42] on link "Analyse des besoins" at bounding box center [463, 40] width 108 height 22
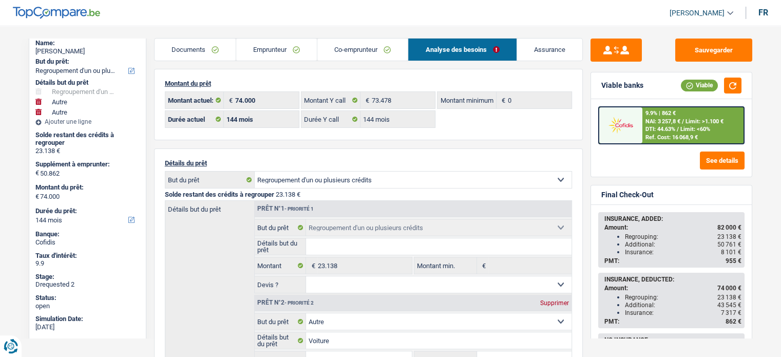
scroll to position [0, 0]
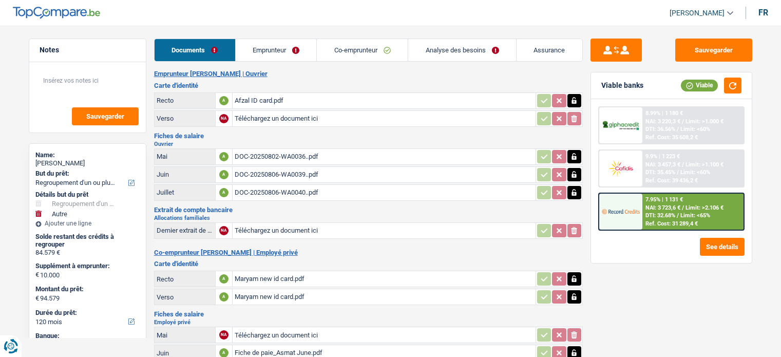
select select "refinancing"
select select "other"
select select "120"
drag, startPoint x: 0, startPoint y: 0, endPoint x: 286, endPoint y: 47, distance: 289.5
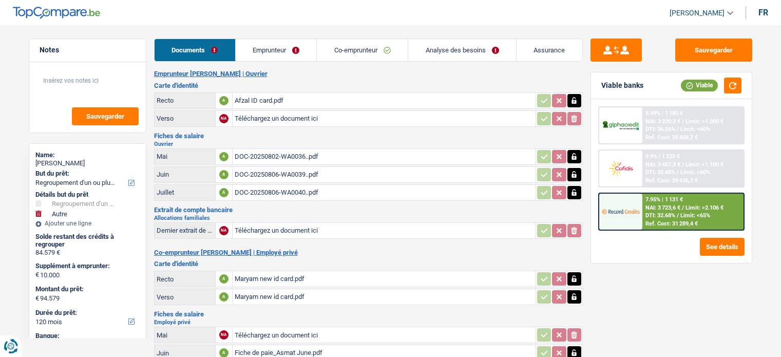
click at [286, 47] on link "Emprunteur" at bounding box center [276, 50] width 81 height 22
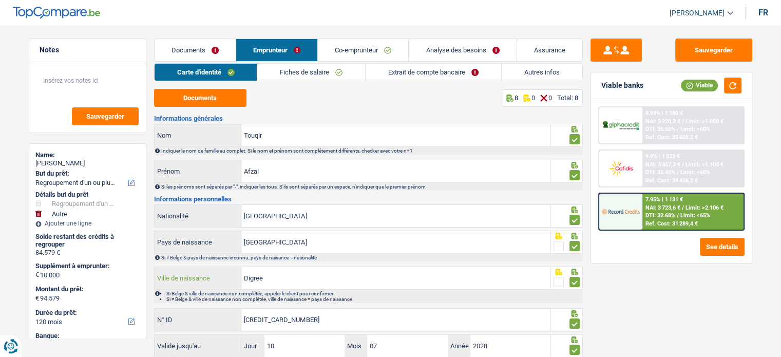
click at [291, 267] on input "Digree" at bounding box center [395, 278] width 309 height 22
click at [339, 59] on link "Co-emprunteur" at bounding box center [363, 50] width 90 height 22
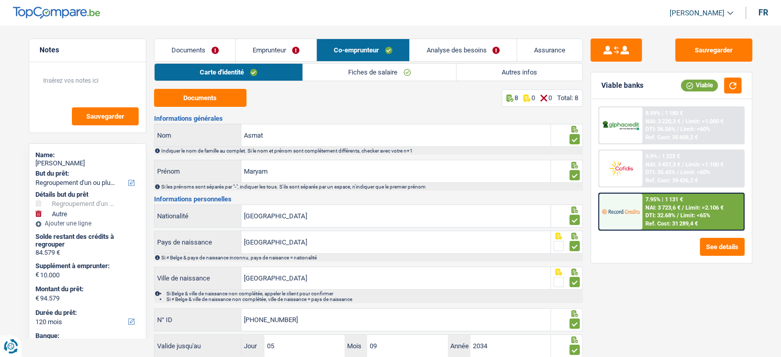
click at [507, 68] on link "Autres infos" at bounding box center [520, 72] width 126 height 17
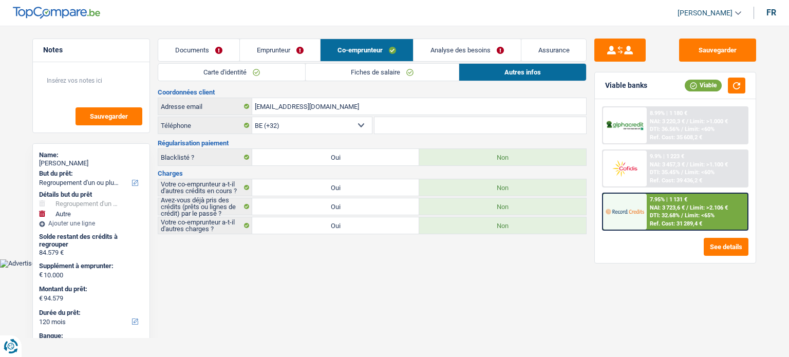
click at [275, 64] on link "Carte d'identité" at bounding box center [231, 72] width 147 height 17
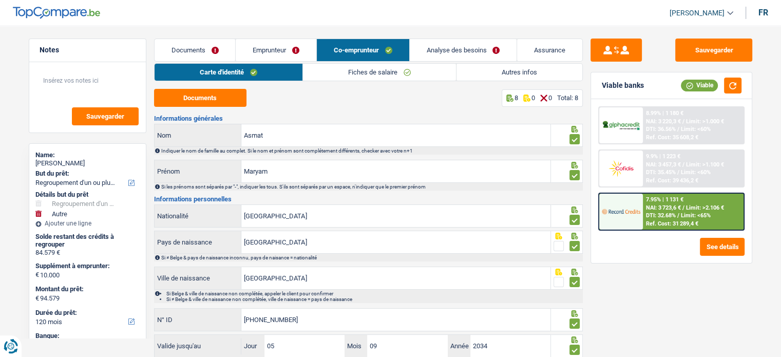
click at [275, 64] on link "Carte d'identité" at bounding box center [229, 72] width 148 height 17
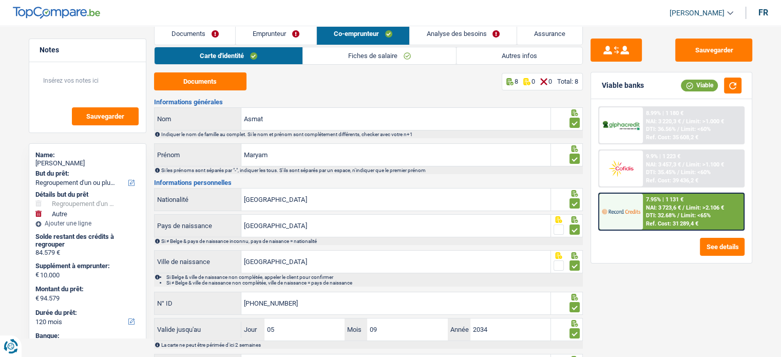
scroll to position [17, 0]
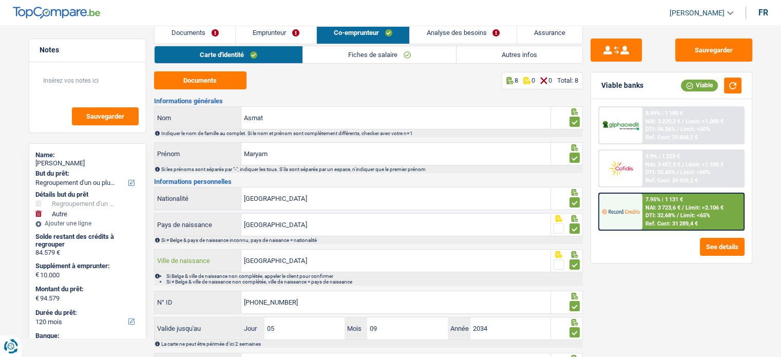
click at [254, 262] on input "[GEOGRAPHIC_DATA]" at bounding box center [395, 261] width 309 height 22
click at [180, 37] on link "Documents" at bounding box center [195, 33] width 81 height 22
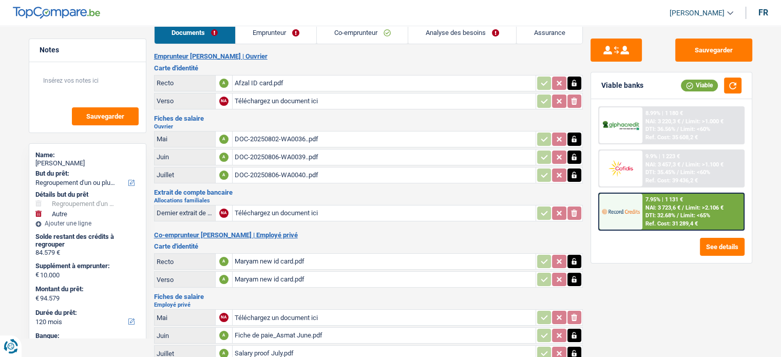
click at [273, 35] on link "Emprunteur" at bounding box center [276, 33] width 81 height 22
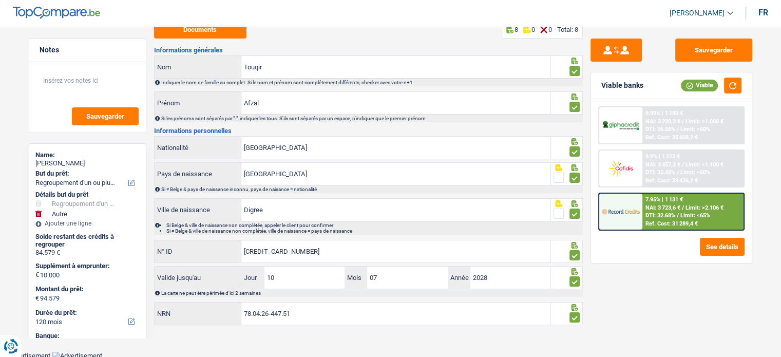
scroll to position [0, 0]
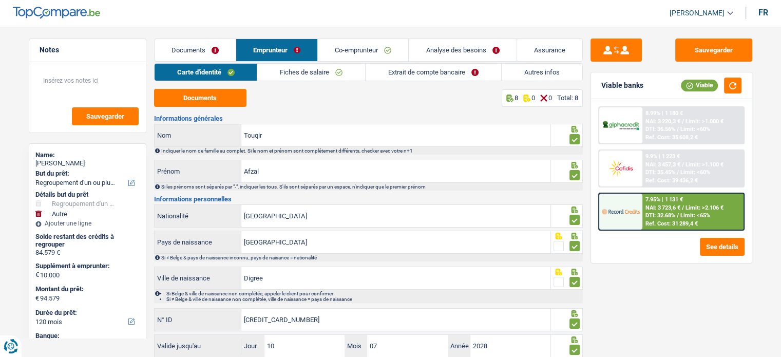
click at [530, 54] on link "Assurance" at bounding box center [549, 50] width 65 height 22
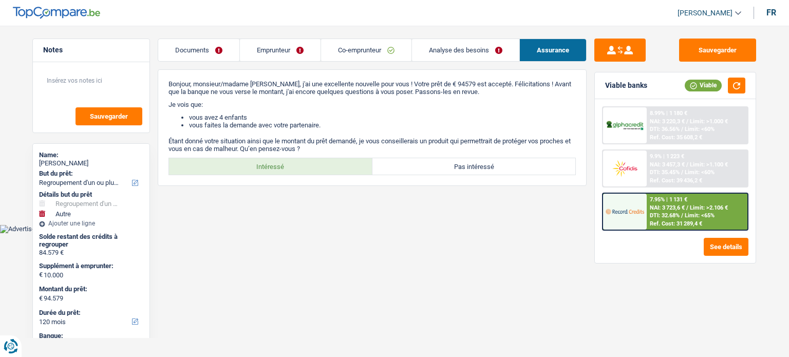
click at [670, 207] on span "NAI: 3 723,6 €" at bounding box center [667, 207] width 35 height 7
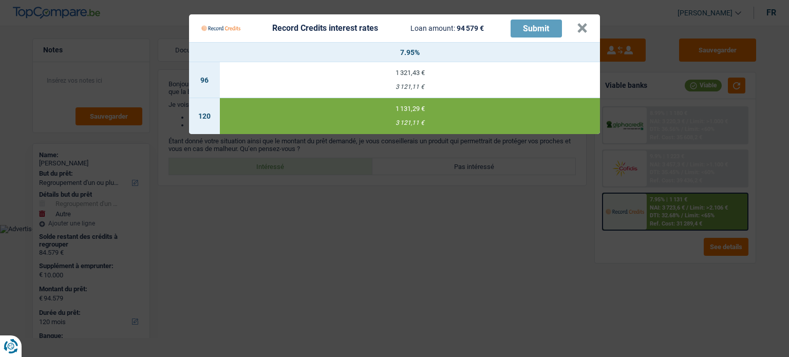
click at [670, 207] on Credits "Record Credits interest rates Loan amount: 94 579 € Submit × 7.95% 96 1 321,43 …" at bounding box center [394, 178] width 789 height 357
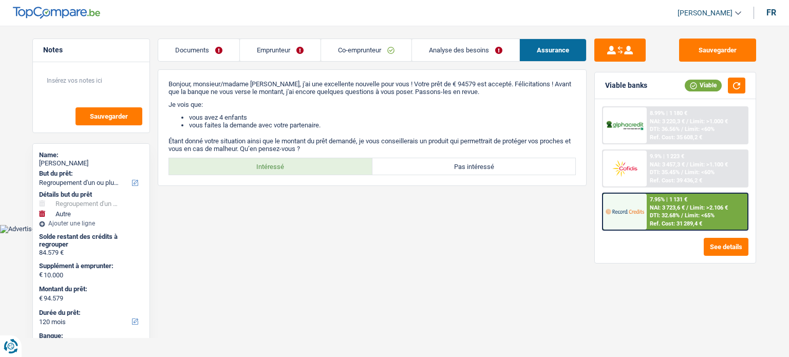
click at [647, 200] on div "7.95% | 1 131 € NAI: 3 723,6 € / Limit: >2.106 € DTI: 32.68% / Limit: <65% Ref.…" at bounding box center [697, 212] width 101 height 36
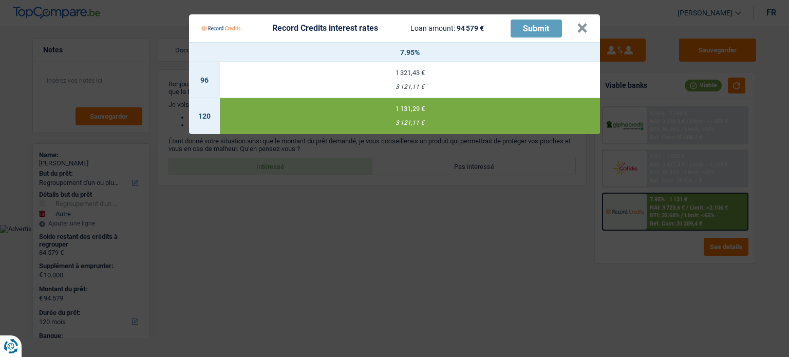
click at [647, 200] on Credits "Record Credits interest rates Loan amount: 94 579 € Submit × 7.95% 96 1 321,43 …" at bounding box center [394, 178] width 789 height 357
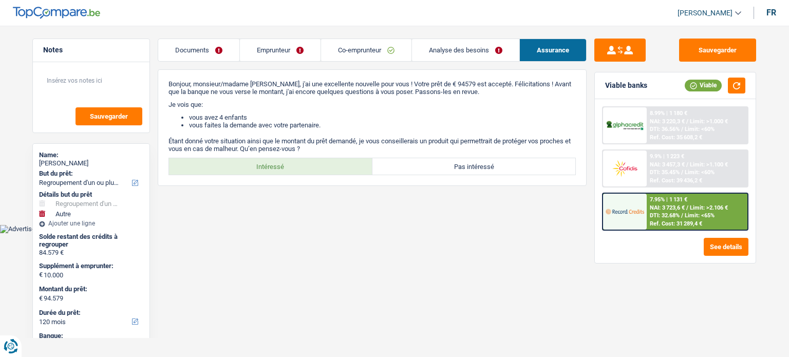
click at [277, 55] on link "Emprunteur" at bounding box center [280, 50] width 81 height 22
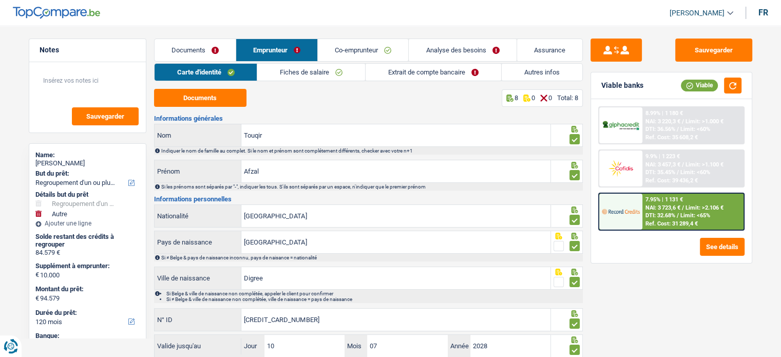
click at [435, 47] on link "Analyse des besoins" at bounding box center [462, 50] width 107 height 22
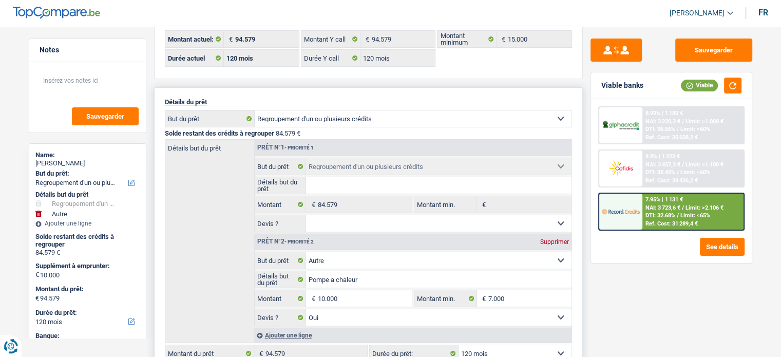
scroll to position [123, 0]
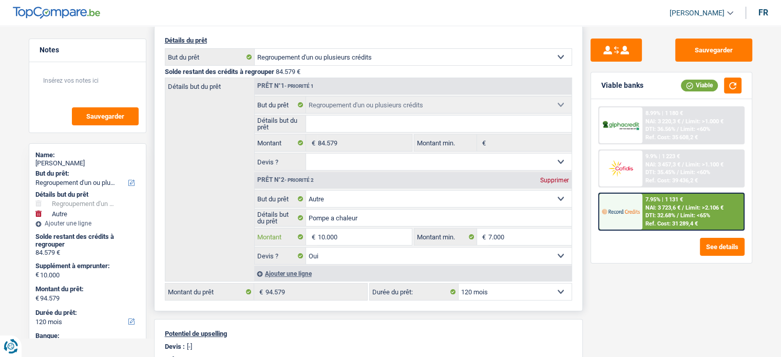
click at [326, 238] on input "10.000" at bounding box center [365, 237] width 94 height 16
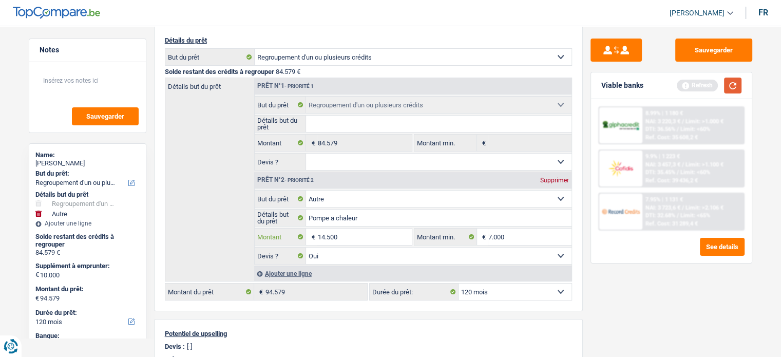
type input "14.500"
type input "99.079"
select select "144"
type input "99.079"
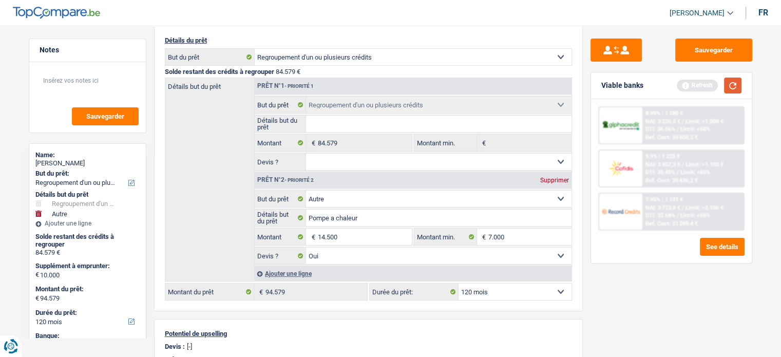
select select "144"
type input "99.079"
select select "144"
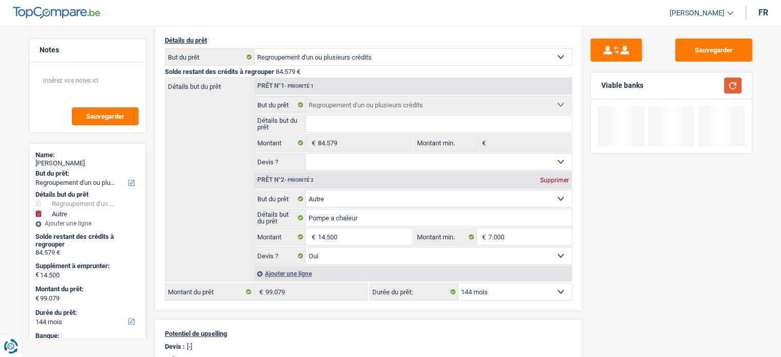
click at [737, 83] on button "button" at bounding box center [732, 86] width 17 height 16
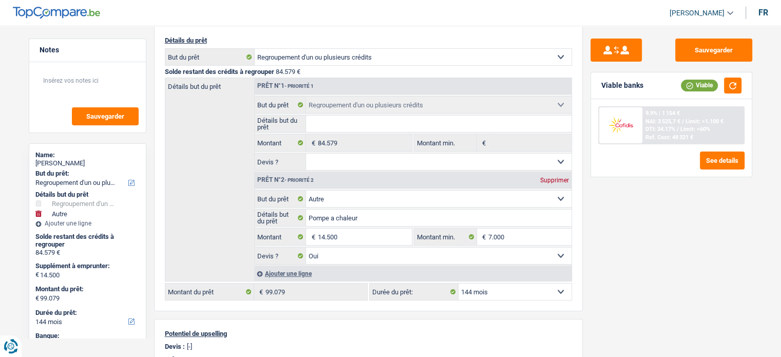
click at [654, 116] on div "9.9% | 1 154 €" at bounding box center [663, 113] width 34 height 7
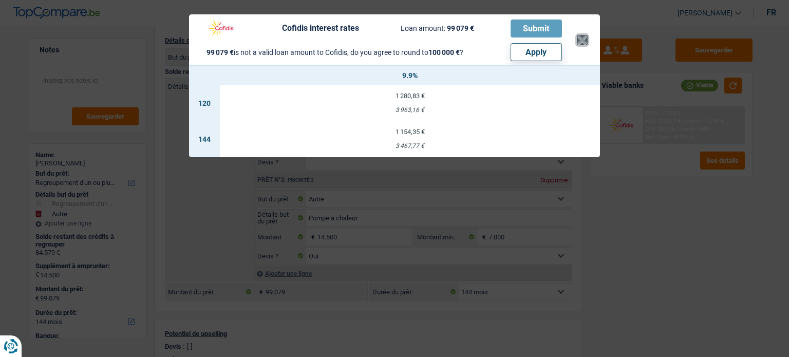
click at [584, 41] on button "×" at bounding box center [582, 40] width 11 height 10
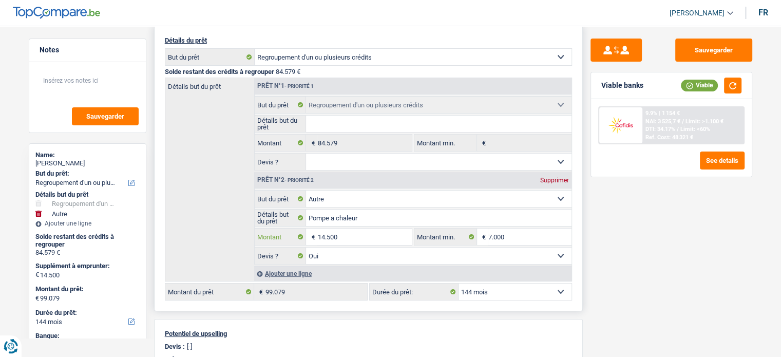
click at [344, 231] on input "14.500" at bounding box center [365, 237] width 94 height 16
type input "14.000"
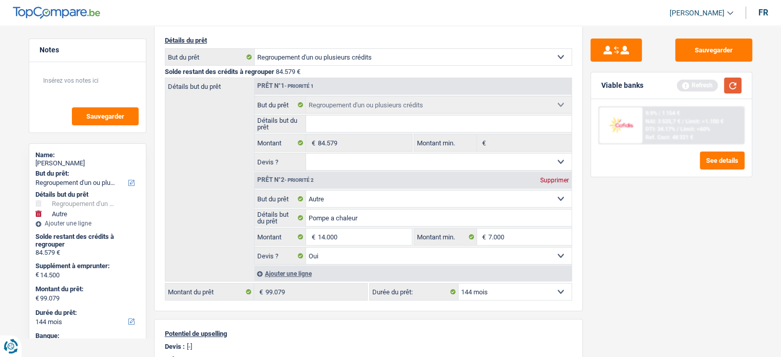
type input "98.579"
click at [727, 86] on button "button" at bounding box center [732, 86] width 17 height 16
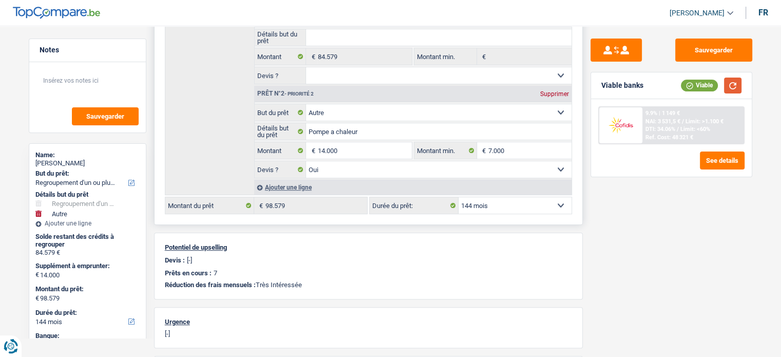
scroll to position [220, 0]
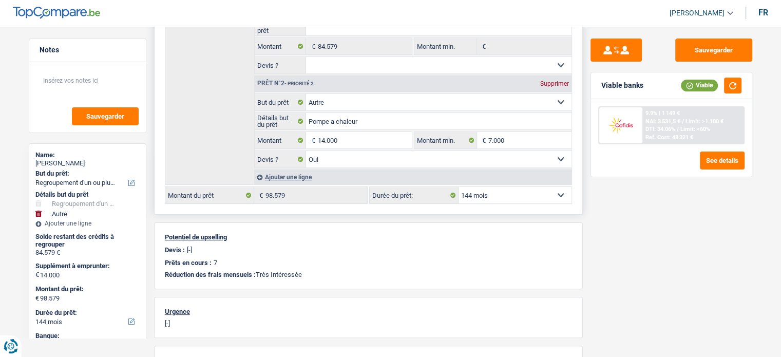
click at [491, 196] on select "12 mois 18 mois 24 mois 30 mois 36 mois 42 mois 48 mois 60 mois 72 mois 84 mois…" at bounding box center [515, 195] width 113 height 16
select select "120"
click at [459, 187] on select "12 mois 18 mois 24 mois 30 mois 36 mois 42 mois 48 mois 60 mois 72 mois 84 mois…" at bounding box center [515, 195] width 113 height 16
select select "120"
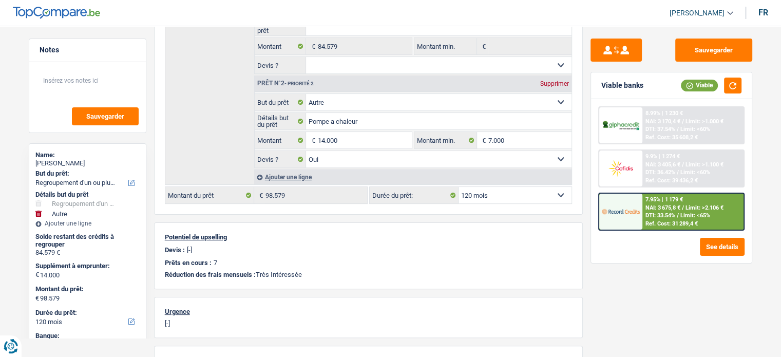
click at [662, 174] on span "DTI: 36.42%" at bounding box center [661, 172] width 30 height 7
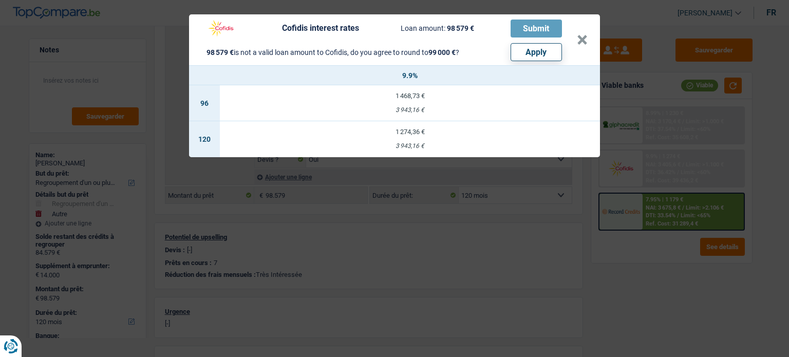
click at [662, 174] on div "Cofidis interest rates Loan amount: 98 579 € Submit 98 579 € is not a valid loa…" at bounding box center [394, 178] width 789 height 357
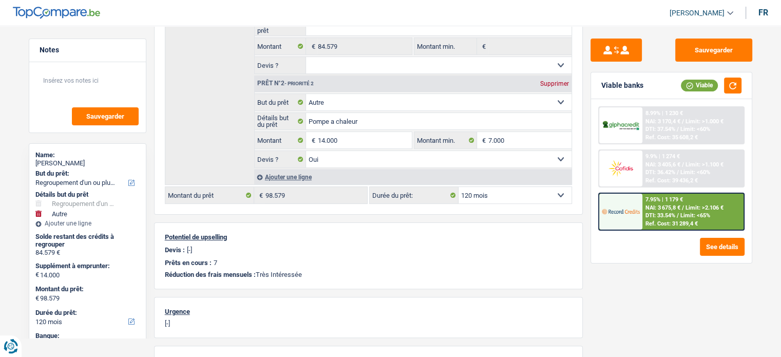
click at [666, 204] on span "NAI: 3 675,8 €" at bounding box center [663, 207] width 35 height 7
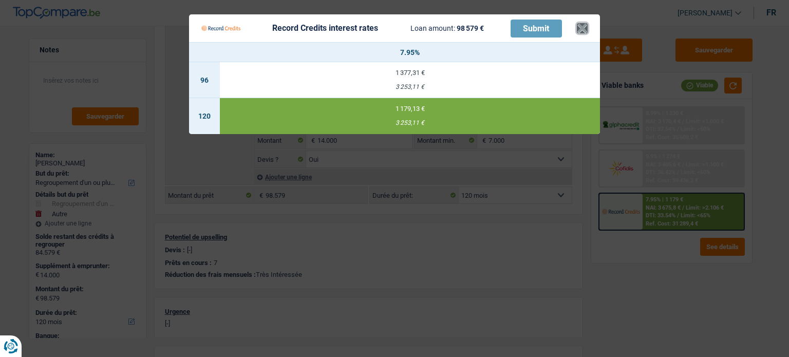
click at [580, 28] on button "×" at bounding box center [582, 28] width 11 height 10
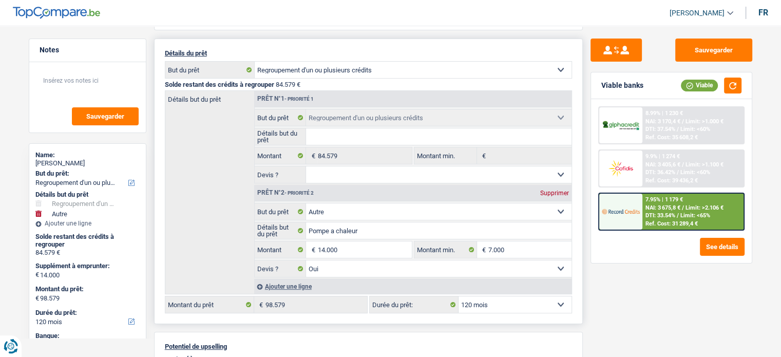
scroll to position [0, 0]
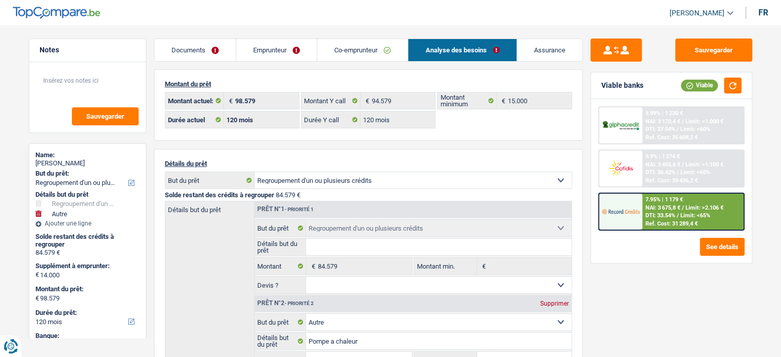
click at [351, 59] on link "Co-emprunteur" at bounding box center [363, 50] width 90 height 22
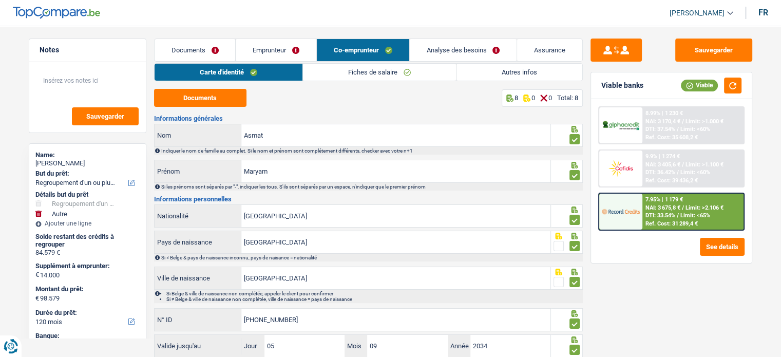
click at [360, 81] on div "Carte d'identité Fiches de salaire Autres infos Documents 8 0 0 Total: 8 Inform…" at bounding box center [368, 229] width 429 height 332
click at [358, 75] on link "Fiches de salaire" at bounding box center [379, 72] width 153 height 17
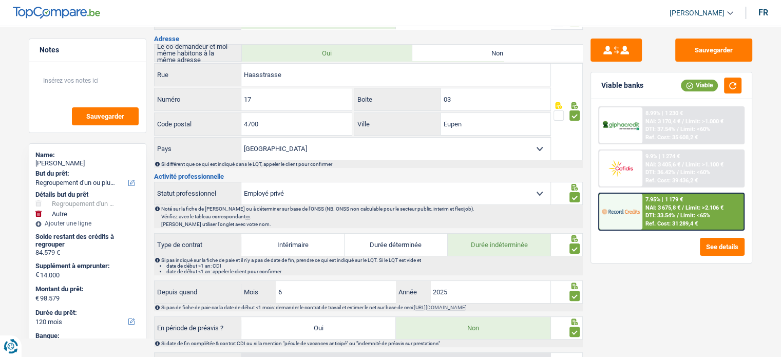
scroll to position [224, 0]
